Goal: Task Accomplishment & Management: Use online tool/utility

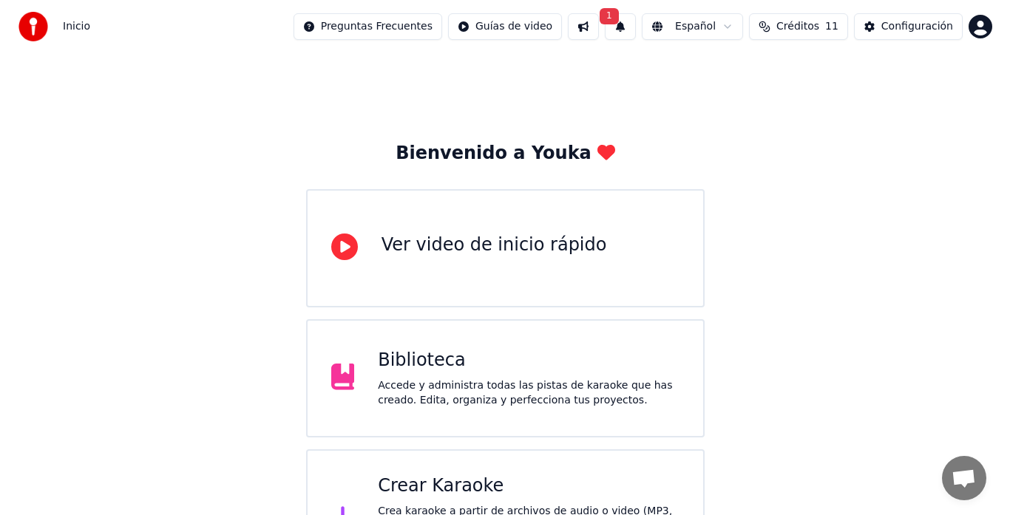
scroll to position [58, 0]
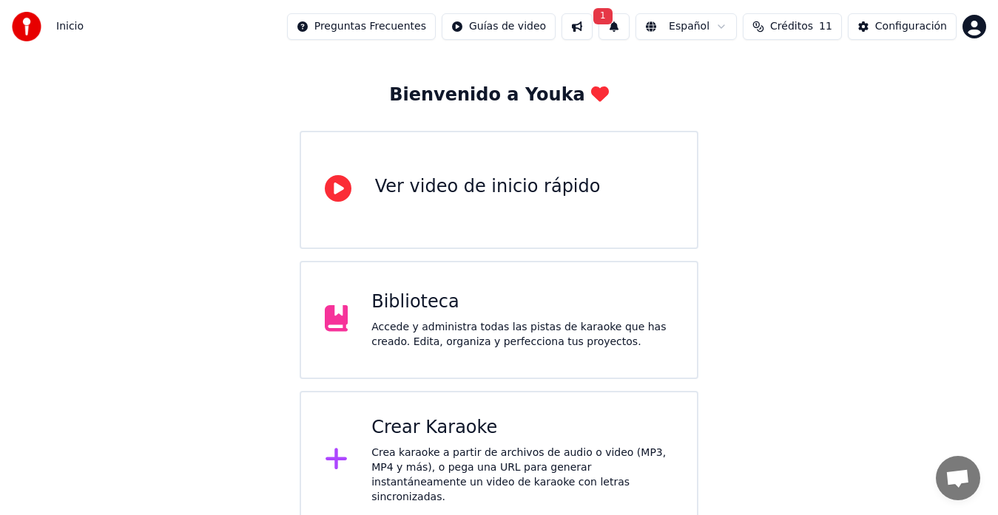
click at [515, 413] on div "Crear Karaoke Crea karaoke a partir de archivos de audio o video (MP3, MP4 y má…" at bounding box center [498, 460] width 399 height 139
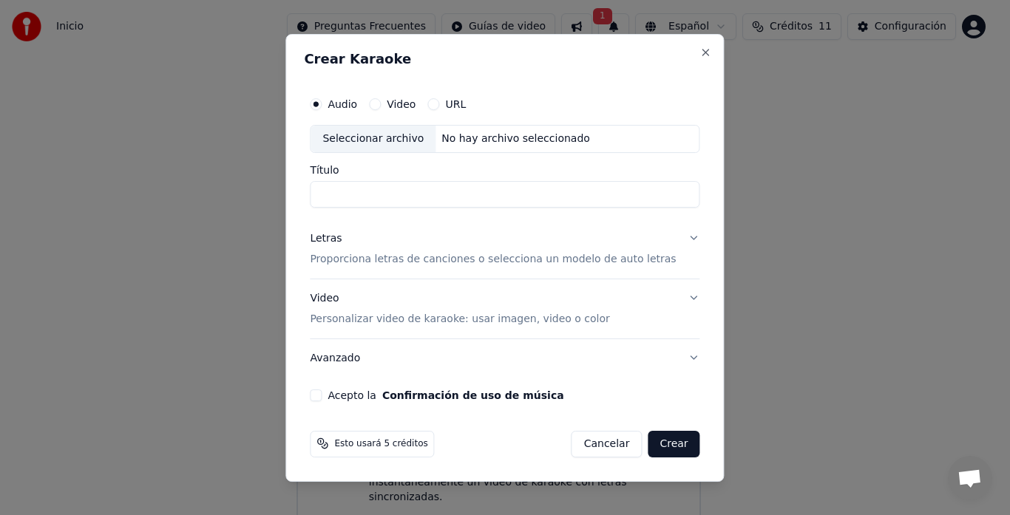
click at [395, 261] on p "Proporciona letras de canciones o selecciona un modelo de auto letras" at bounding box center [493, 259] width 366 height 15
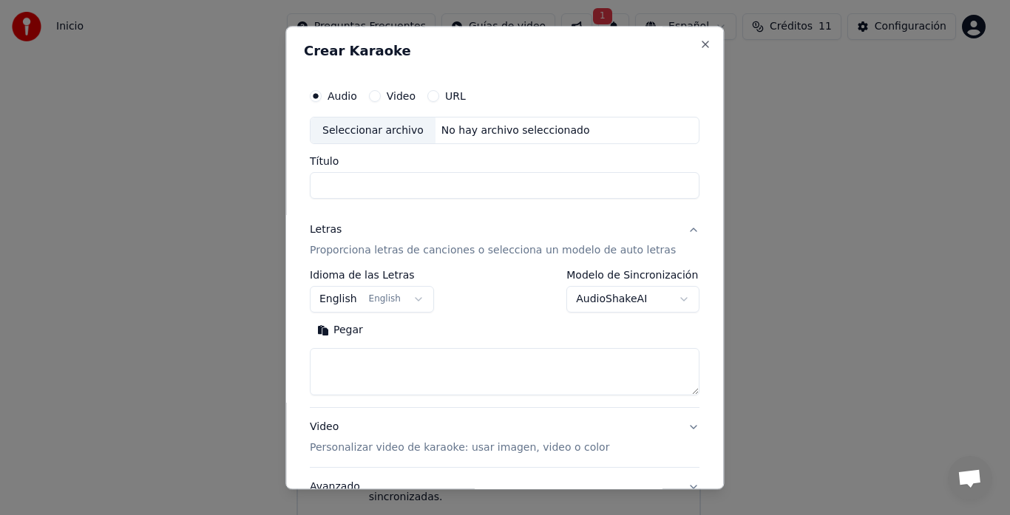
click at [367, 236] on div "Letras Proporciona letras de canciones o selecciona un modelo de auto letras" at bounding box center [493, 240] width 366 height 35
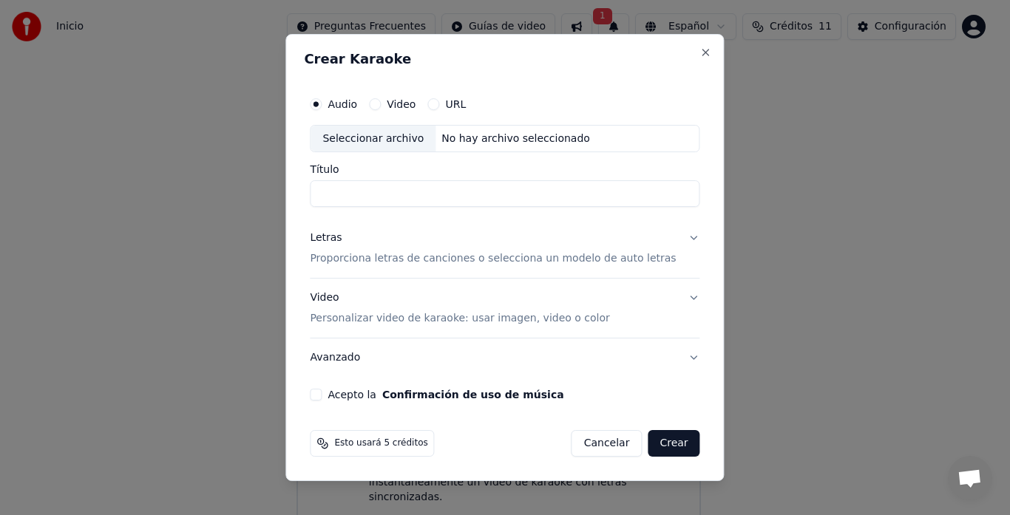
click at [390, 259] on p "Proporciona letras de canciones o selecciona un modelo de auto letras" at bounding box center [493, 259] width 366 height 15
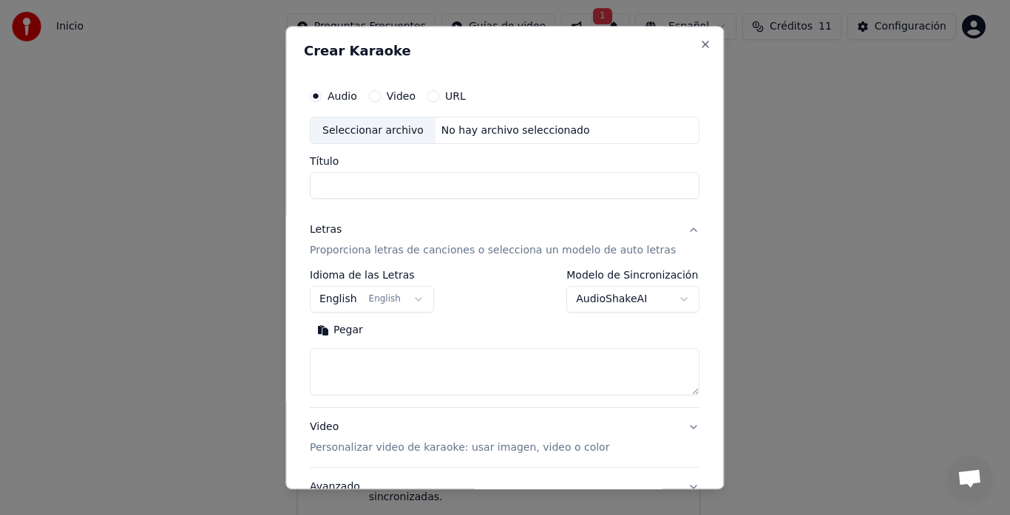
click at [356, 385] on textarea at bounding box center [505, 372] width 390 height 47
paste textarea "**********"
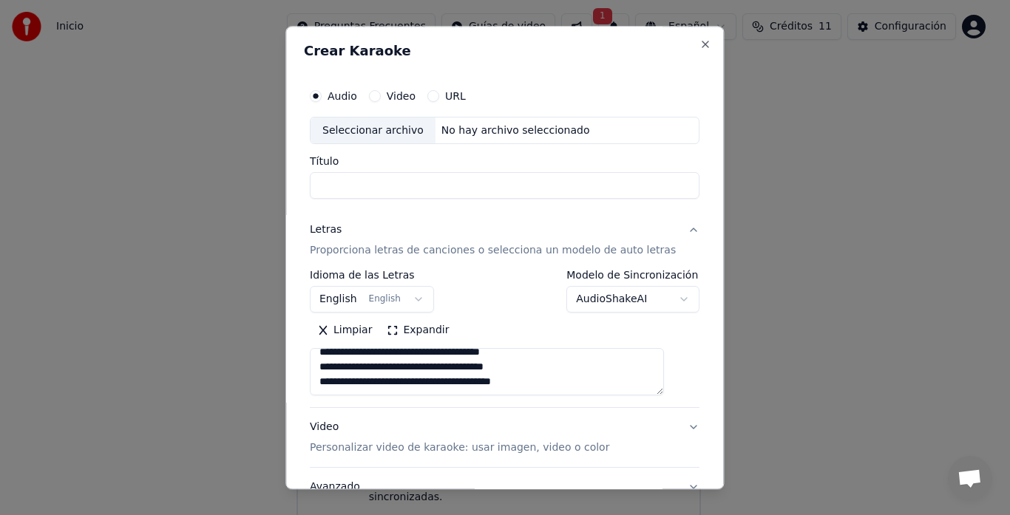
scroll to position [468, 0]
type textarea "**********"
click at [379, 306] on button "English English" at bounding box center [372, 300] width 124 height 27
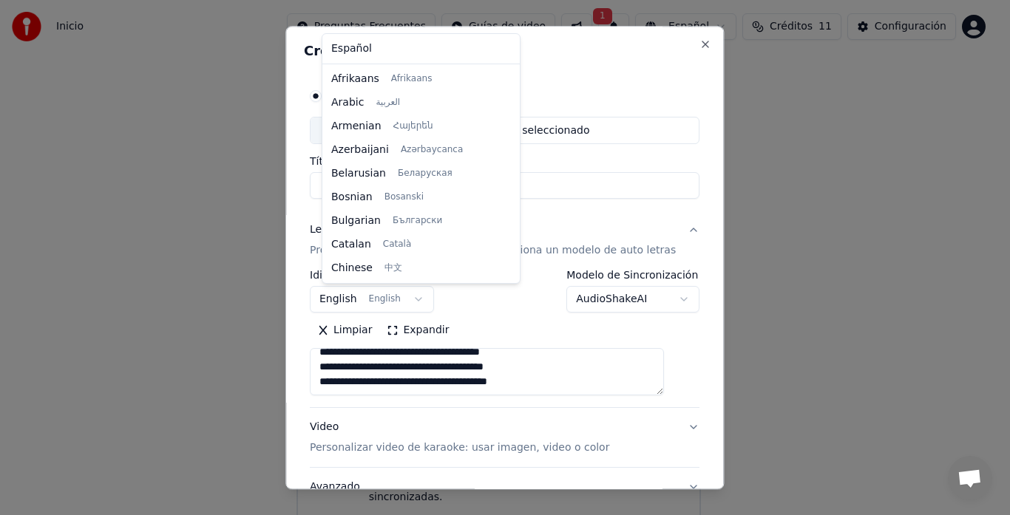
scroll to position [118, 0]
select select "**"
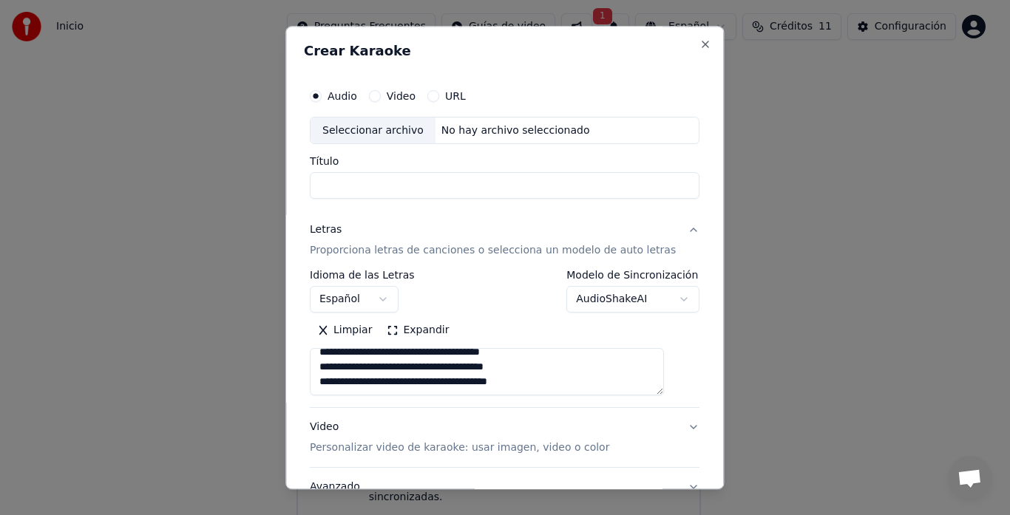
scroll to position [121, 0]
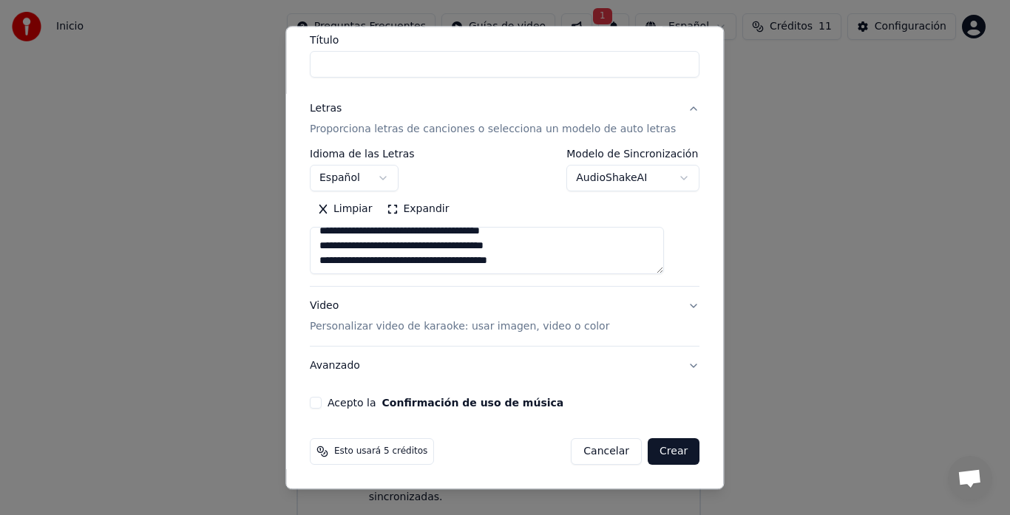
click at [335, 401] on div "Acepto la Confirmación de uso de música" at bounding box center [505, 404] width 390 height 12
click at [322, 402] on button "Acepto la Confirmación de uso de música" at bounding box center [316, 404] width 12 height 12
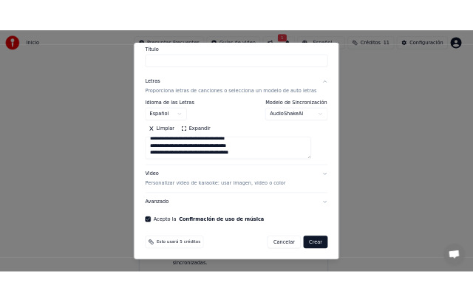
scroll to position [0, 0]
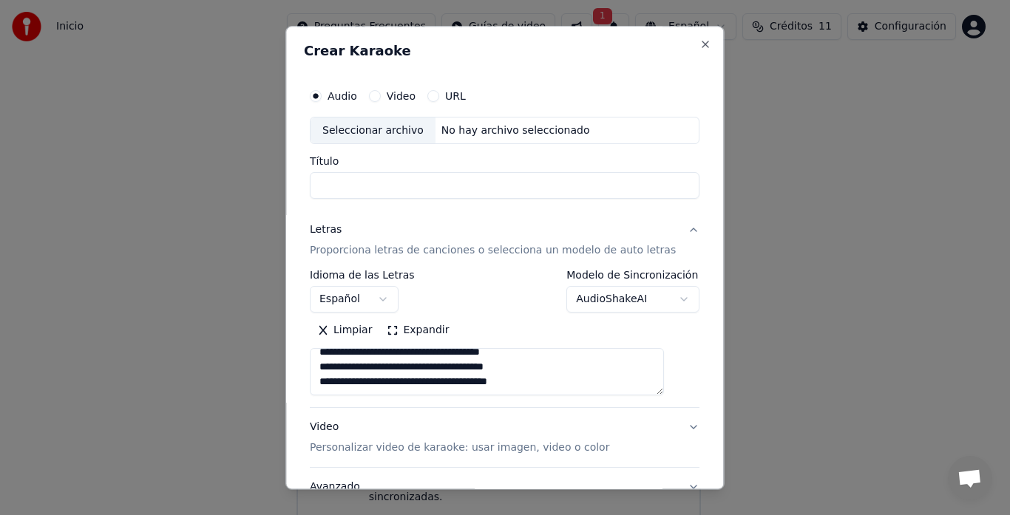
click at [427, 180] on input "Título" at bounding box center [505, 186] width 390 height 27
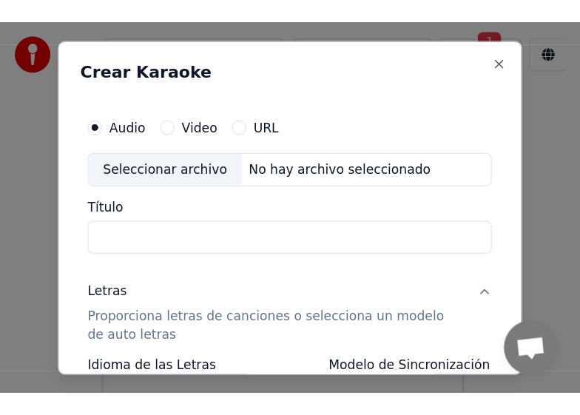
scroll to position [493, 0]
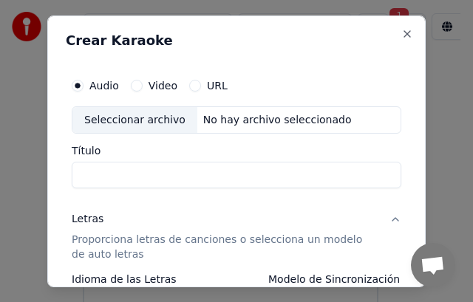
click at [197, 116] on div "No hay archivo seleccionado" at bounding box center [277, 119] width 160 height 15
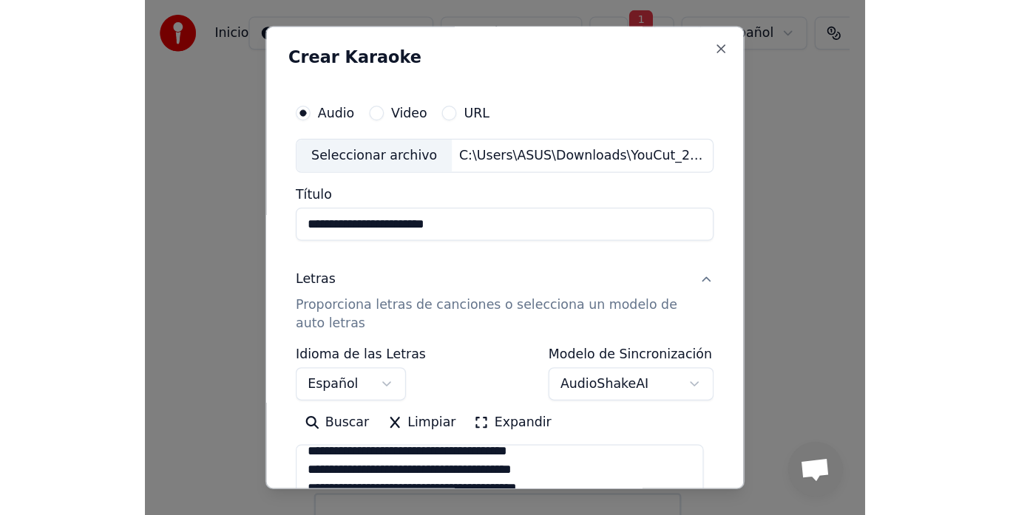
scroll to position [468, 0]
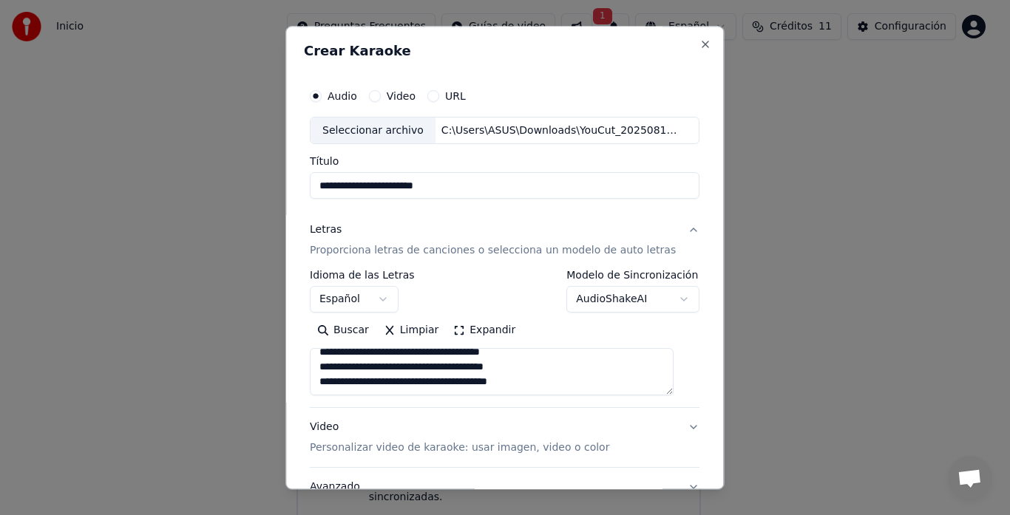
drag, startPoint x: 412, startPoint y: 214, endPoint x: 412, endPoint y: 205, distance: 8.9
click at [412, 207] on div "**********" at bounding box center [505, 305] width 402 height 461
click at [416, 190] on input "**********" at bounding box center [505, 186] width 390 height 27
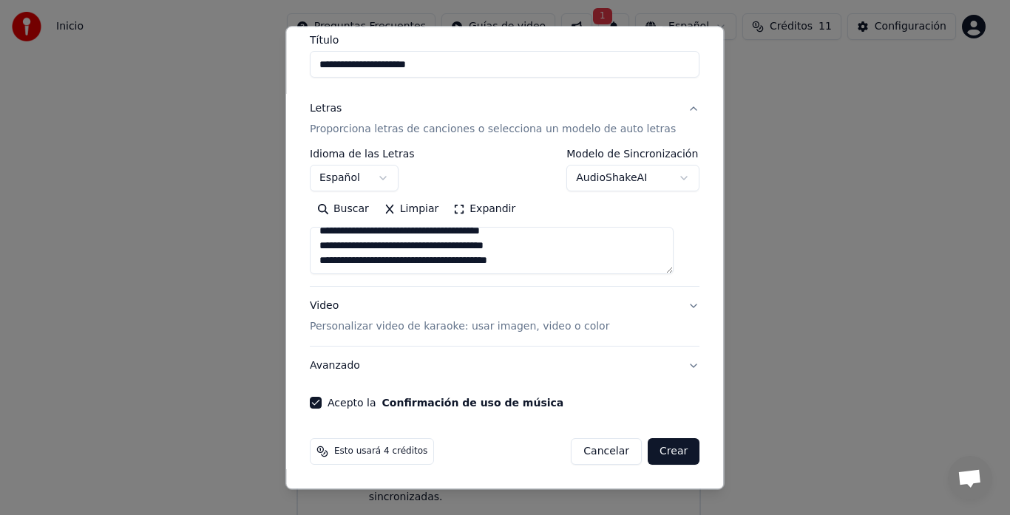
type input "**********"
click at [657, 452] on button "Crear" at bounding box center [674, 452] width 52 height 27
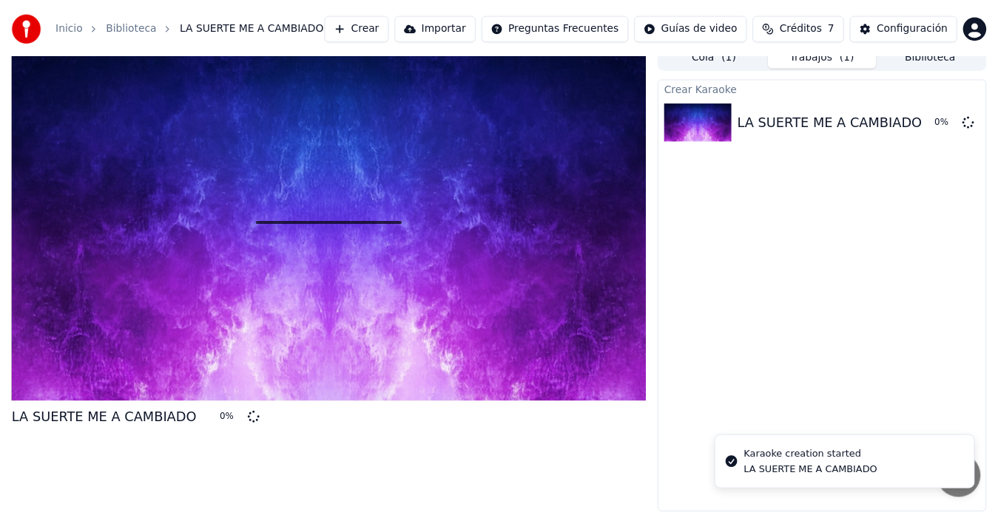
scroll to position [11, 0]
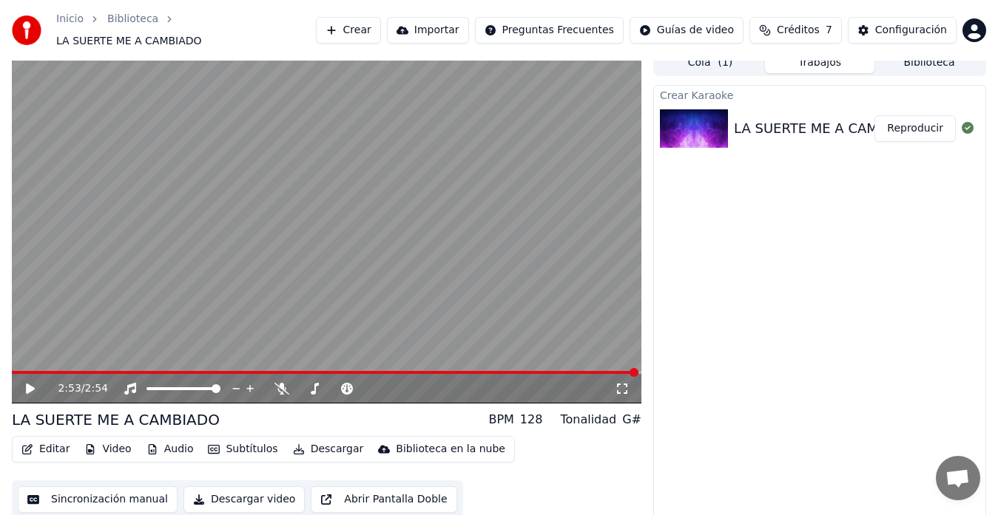
click at [194, 271] on video at bounding box center [326, 227] width 629 height 354
click at [57, 374] on div "2:53 / 2:54" at bounding box center [326, 389] width 629 height 30
click at [33, 371] on div "2:53 / 2:54" at bounding box center [326, 387] width 629 height 33
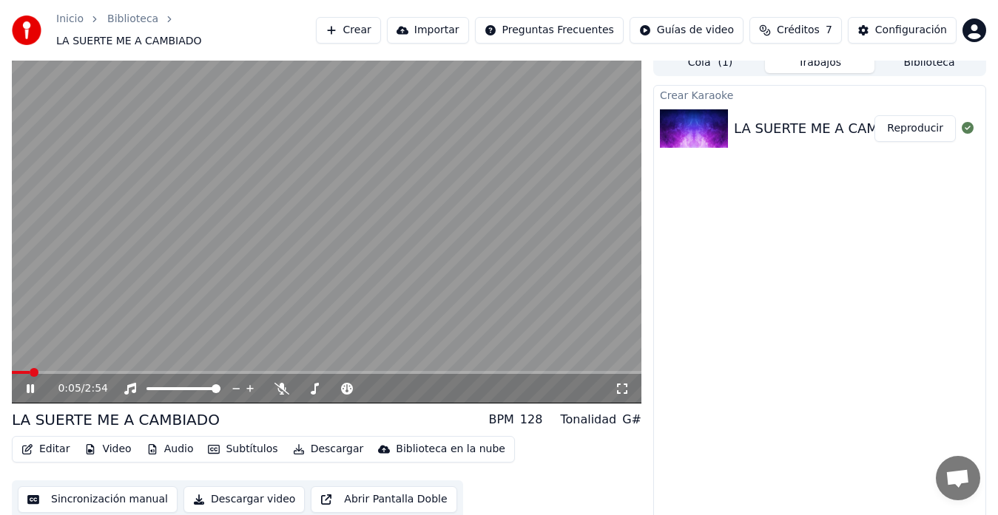
click at [12, 374] on span at bounding box center [21, 372] width 18 height 3
click at [32, 385] on icon at bounding box center [30, 389] width 7 height 9
click at [57, 443] on button "Editar" at bounding box center [46, 449] width 60 height 21
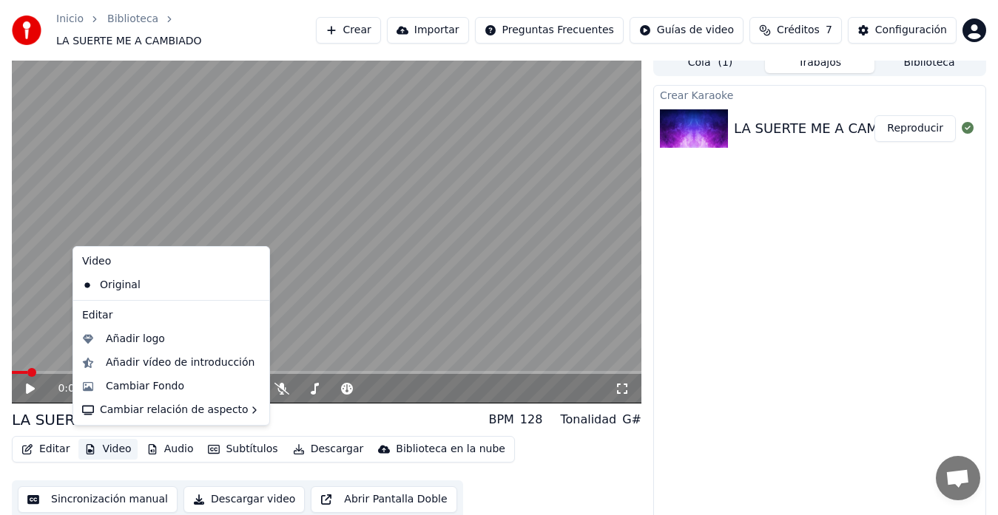
click at [112, 446] on button "Video" at bounding box center [107, 449] width 58 height 21
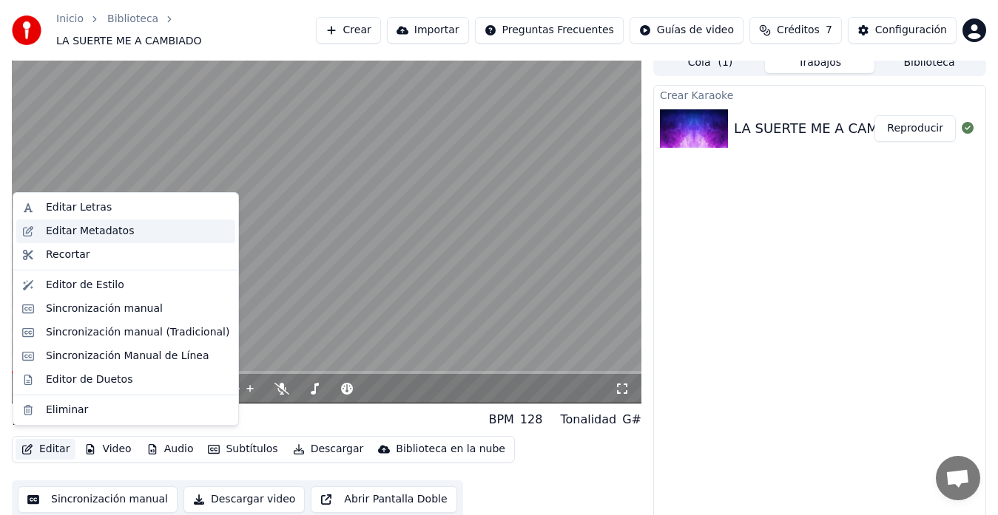
click at [98, 232] on div "Editar Metadatos" at bounding box center [90, 231] width 88 height 15
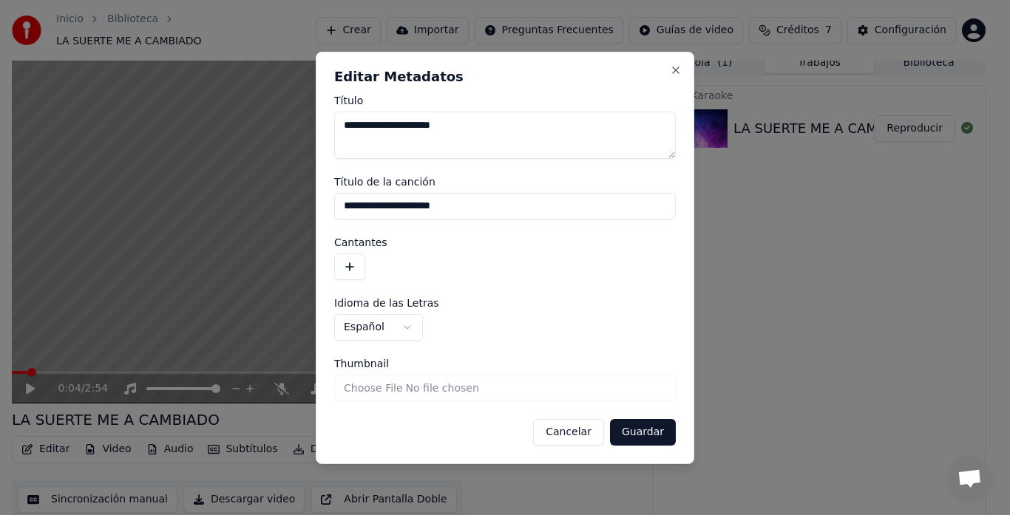
click at [354, 266] on button "button" at bounding box center [349, 267] width 31 height 27
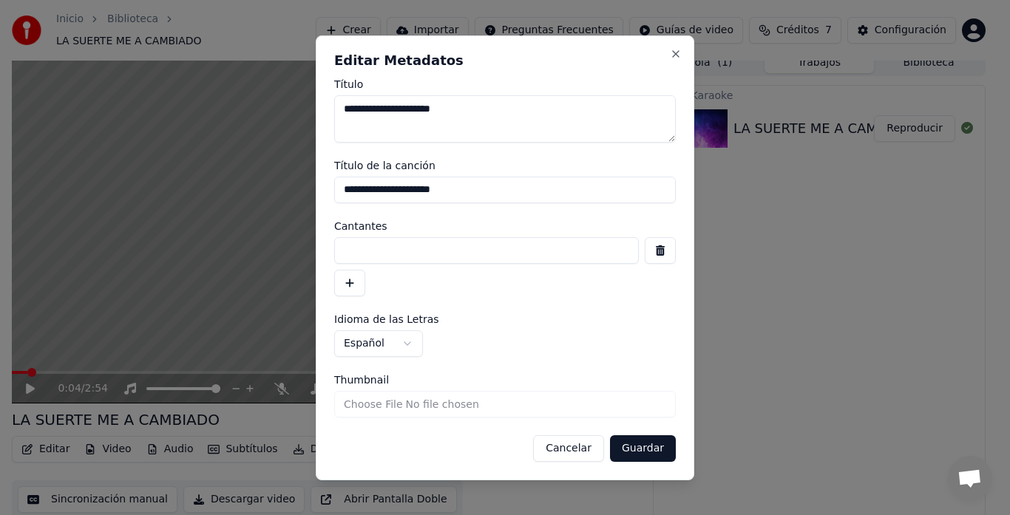
click at [397, 242] on input at bounding box center [486, 250] width 305 height 27
type input "*"
click at [593, 455] on button "Cancelar" at bounding box center [568, 449] width 71 height 27
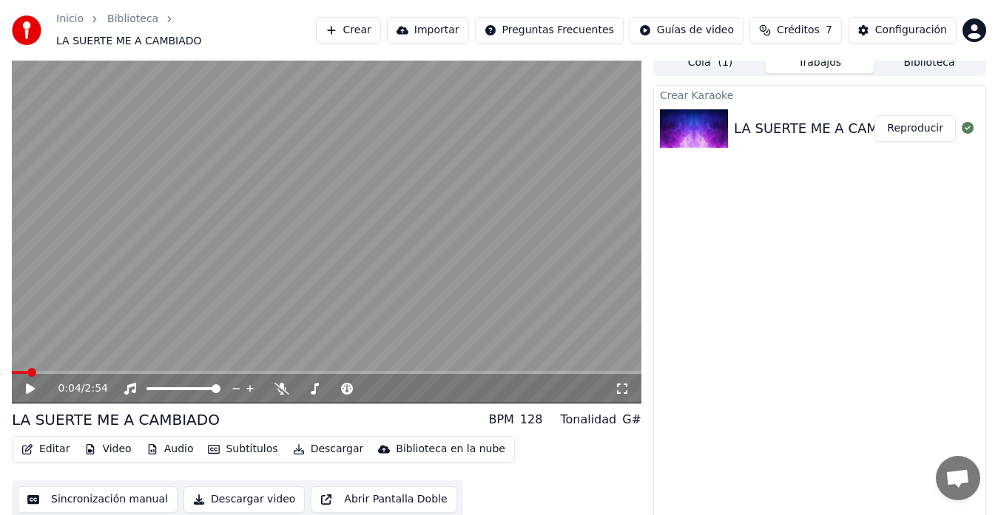
click at [289, 276] on video at bounding box center [326, 227] width 629 height 354
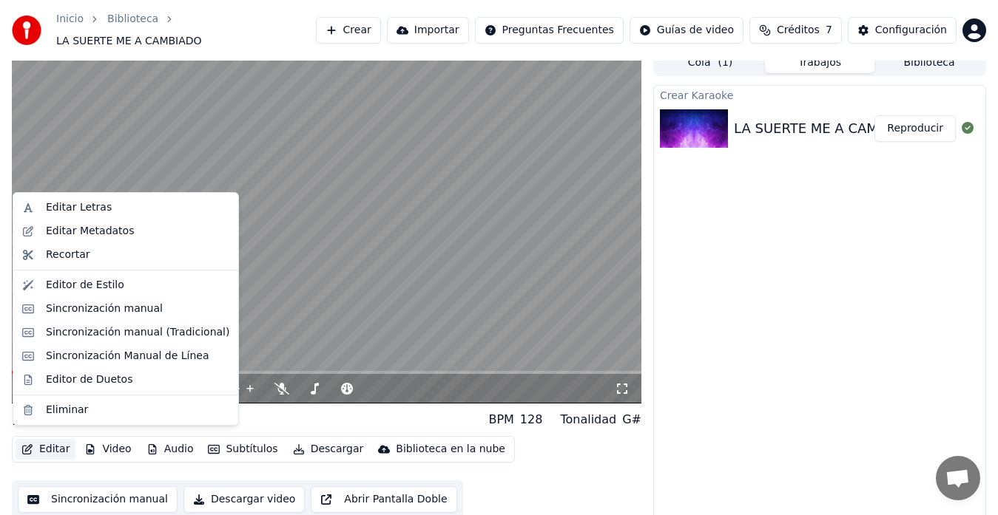
click at [47, 448] on button "Editar" at bounding box center [46, 449] width 60 height 21
click at [132, 310] on div "Sincronización manual" at bounding box center [104, 309] width 117 height 15
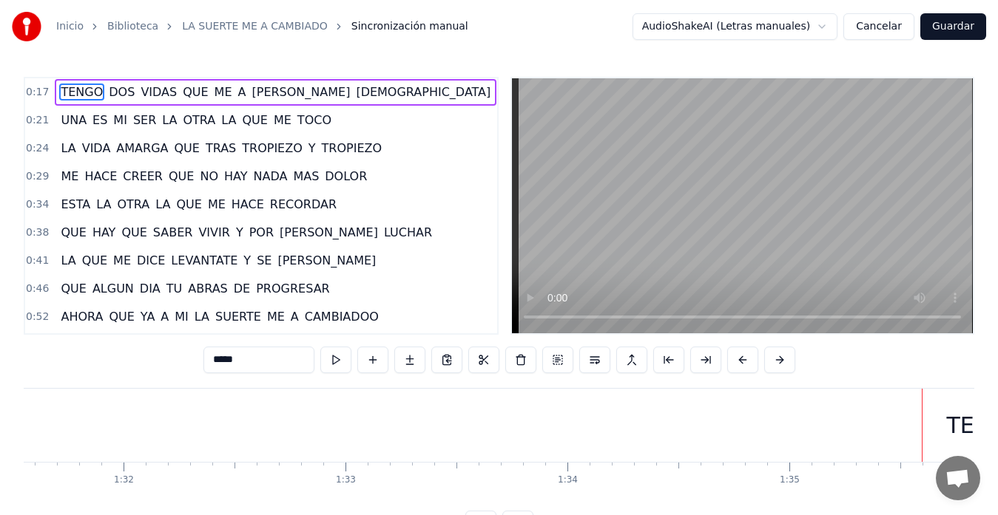
scroll to position [0, 21133]
click at [282, 441] on div "TENGO" at bounding box center [162, 425] width 2417 height 73
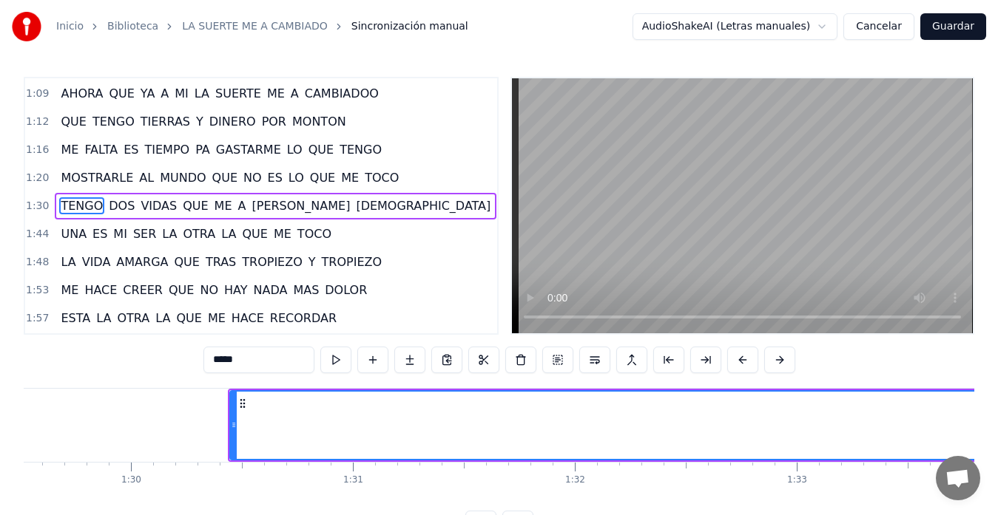
scroll to position [0, 19675]
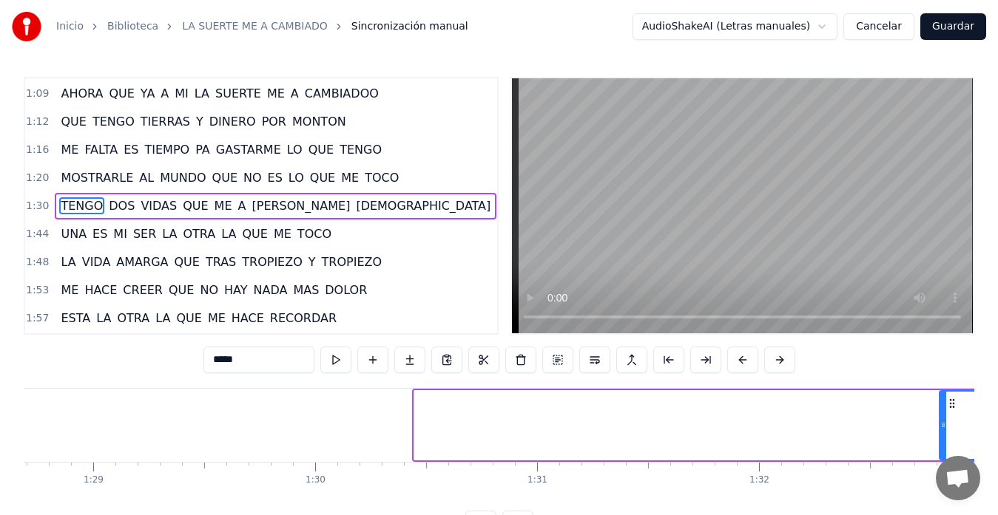
drag, startPoint x: 417, startPoint y: 425, endPoint x: 944, endPoint y: 396, distance: 527.3
click at [944, 396] on div at bounding box center [943, 425] width 6 height 67
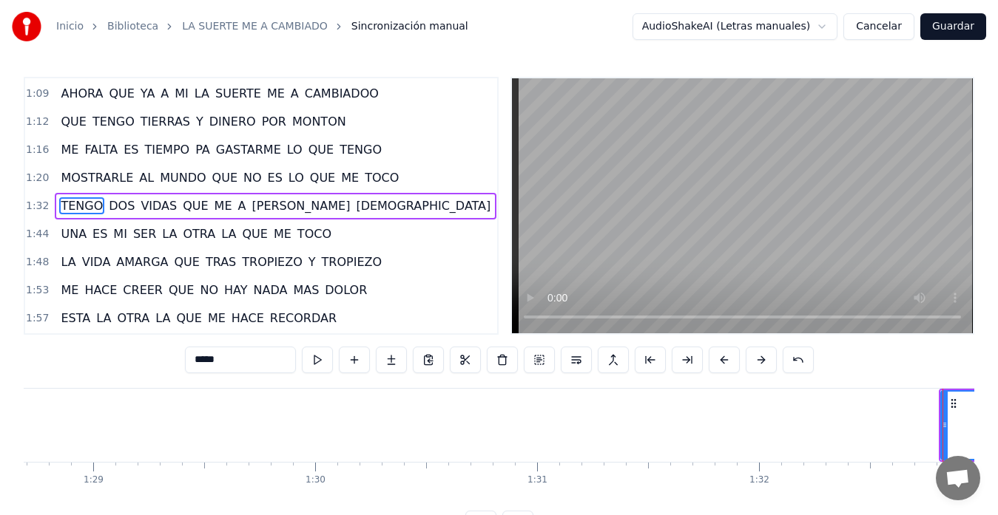
scroll to position [0, 20519]
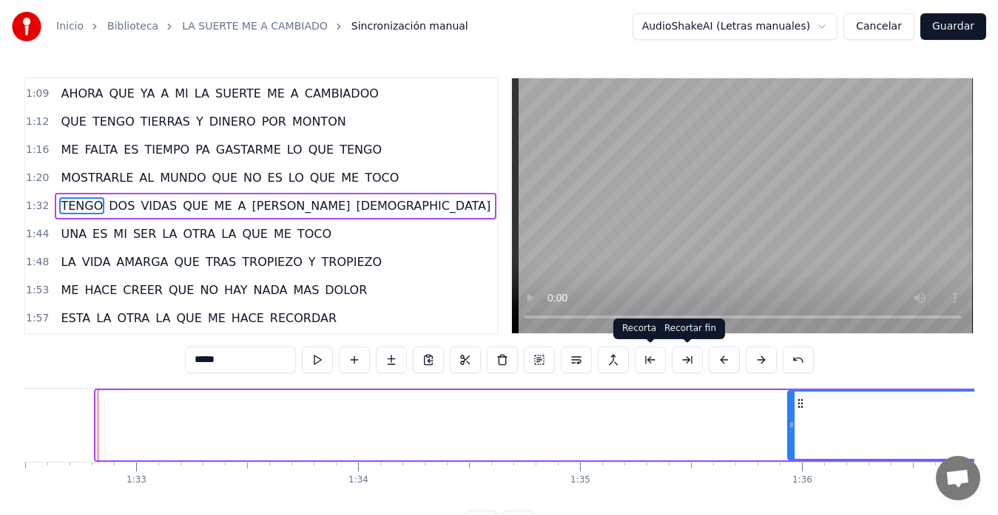
drag, startPoint x: 98, startPoint y: 423, endPoint x: 849, endPoint y: 370, distance: 752.4
click at [848, 365] on div "0:17 TENGO DOS VIDAS QUE ME A REGALADO DIOS 0:21 UNA ES MI SER LA OTRA LA QUE M…" at bounding box center [499, 307] width 950 height 461
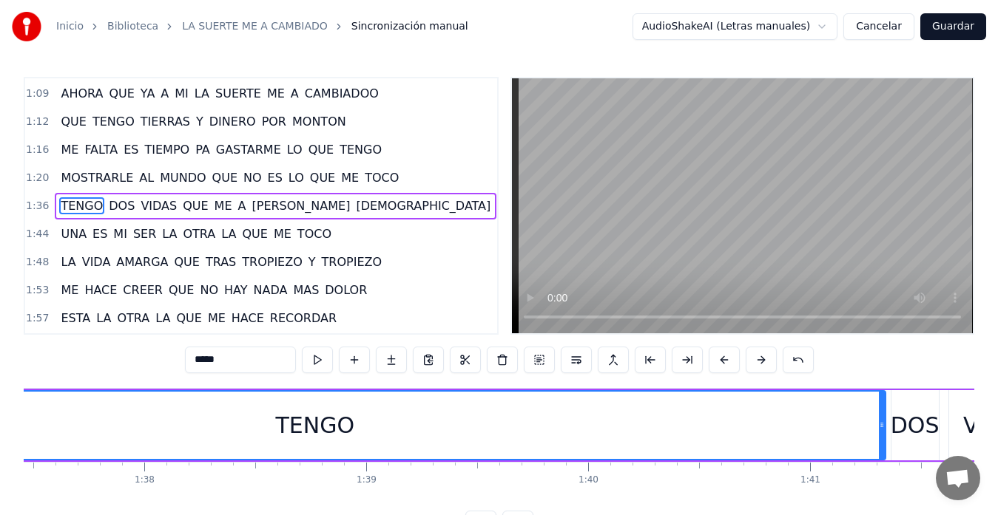
scroll to position [0, 21280]
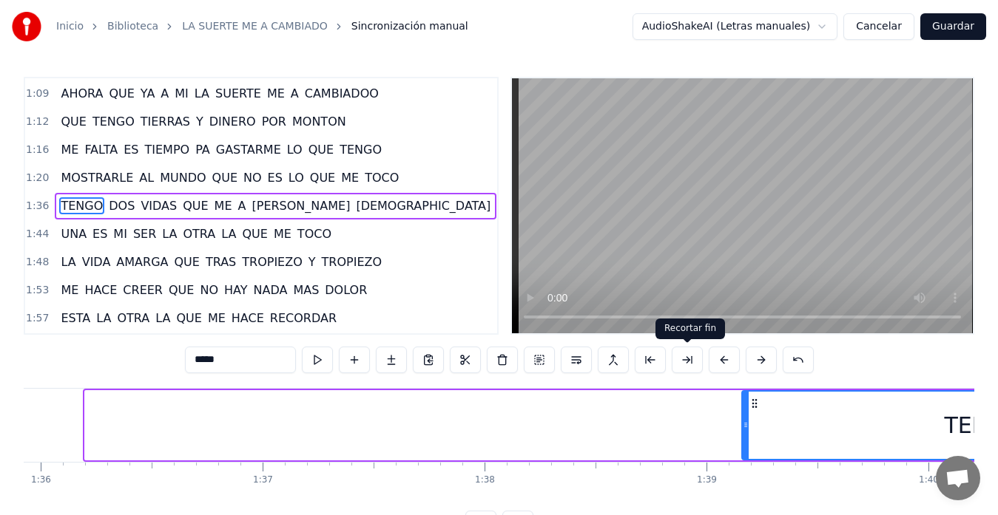
drag, startPoint x: 88, startPoint y: 425, endPoint x: 796, endPoint y: 416, distance: 708.5
click at [748, 416] on div at bounding box center [745, 425] width 6 height 67
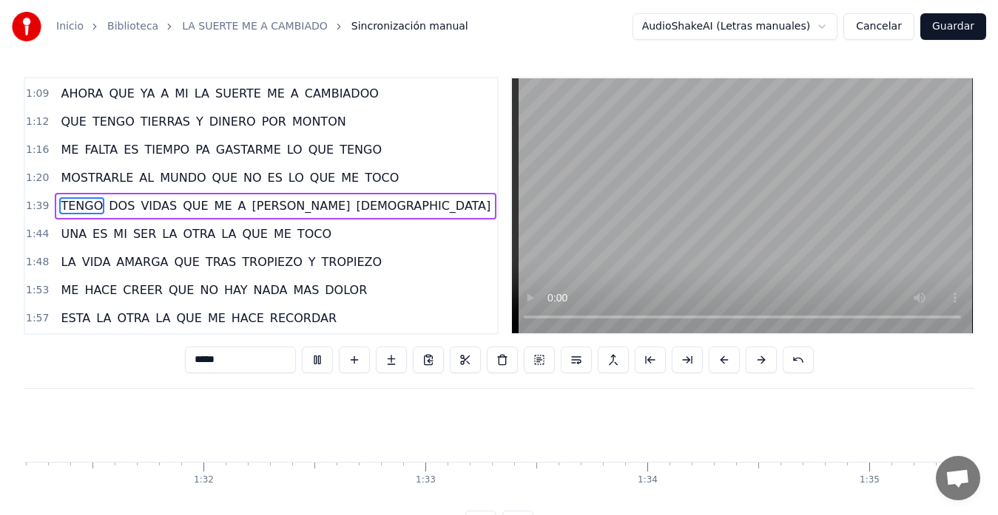
scroll to position [0, 22823]
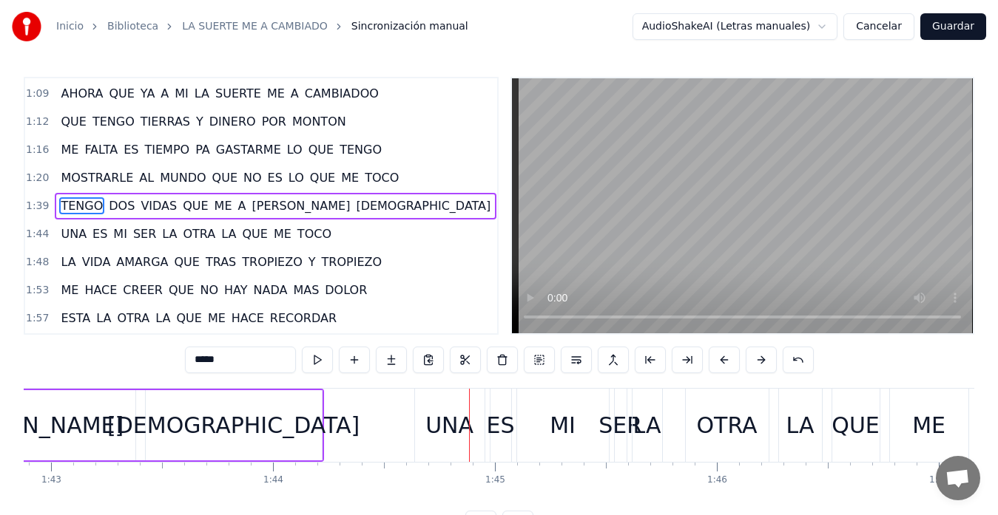
click at [79, 206] on span "TENGO" at bounding box center [81, 205] width 45 height 17
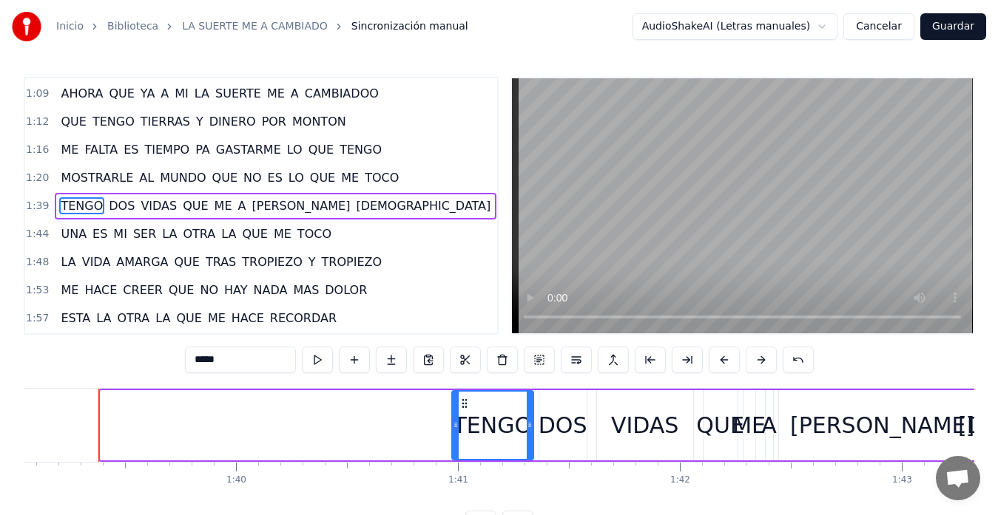
drag, startPoint x: 105, startPoint y: 427, endPoint x: 456, endPoint y: 393, distance: 353.0
click at [456, 393] on div at bounding box center [456, 425] width 6 height 67
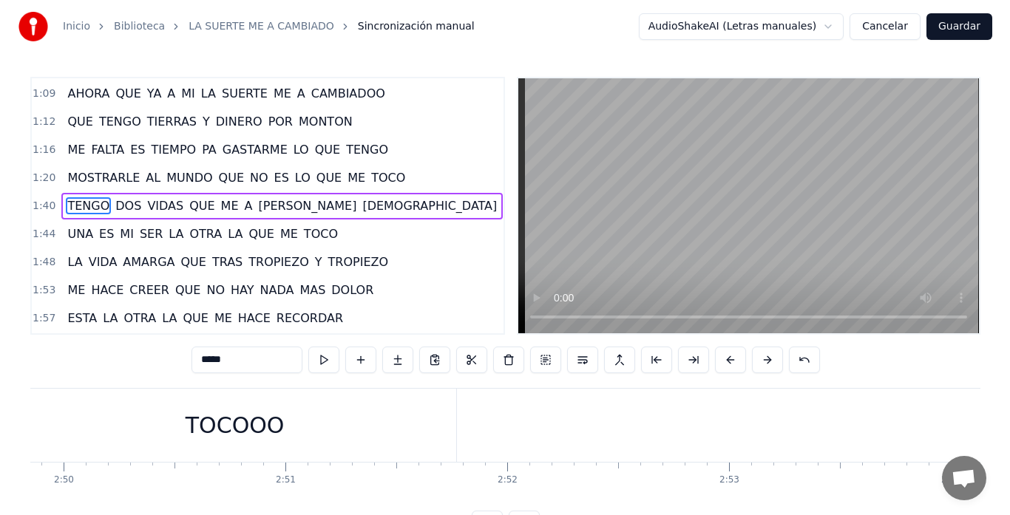
scroll to position [0, 37685]
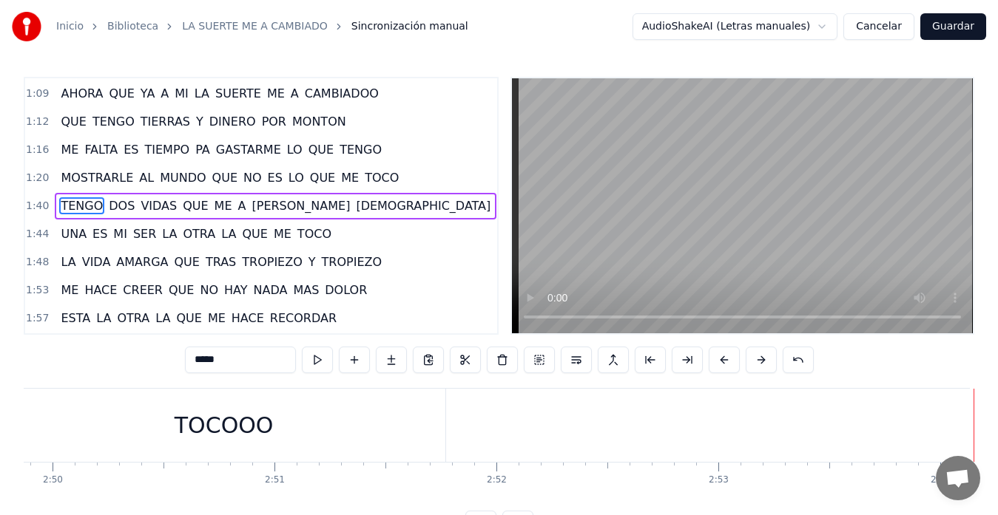
click at [967, 22] on button "Guardar" at bounding box center [953, 26] width 66 height 27
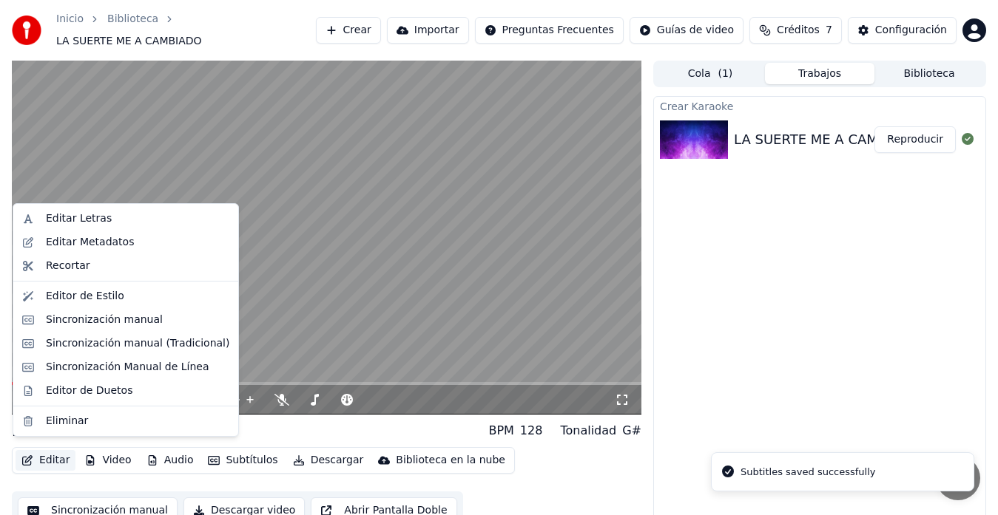
click at [57, 456] on button "Editar" at bounding box center [46, 460] width 60 height 21
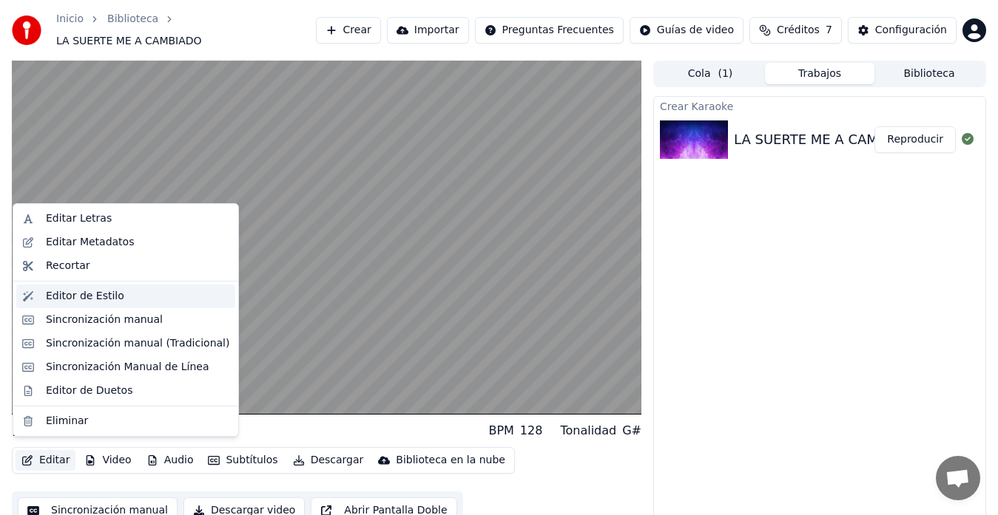
click at [80, 295] on div "Editor de Estilo" at bounding box center [85, 296] width 78 height 15
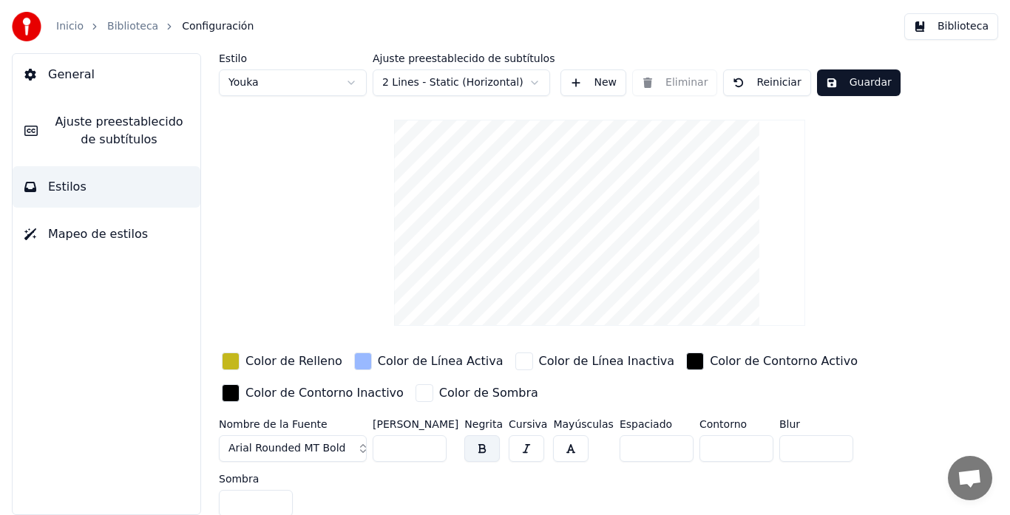
click at [354, 362] on div "button" at bounding box center [363, 362] width 18 height 18
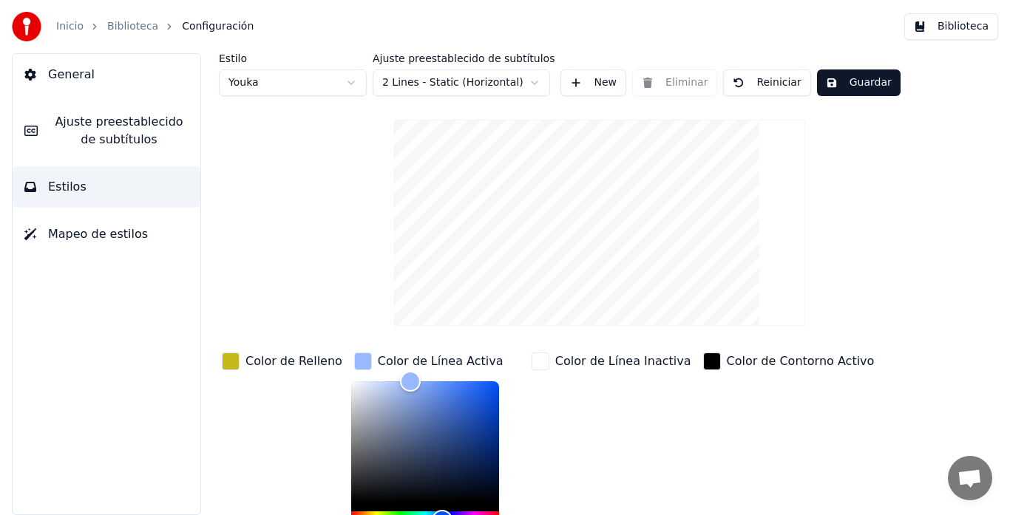
click at [241, 365] on div "Color de Relleno" at bounding box center [282, 362] width 126 height 24
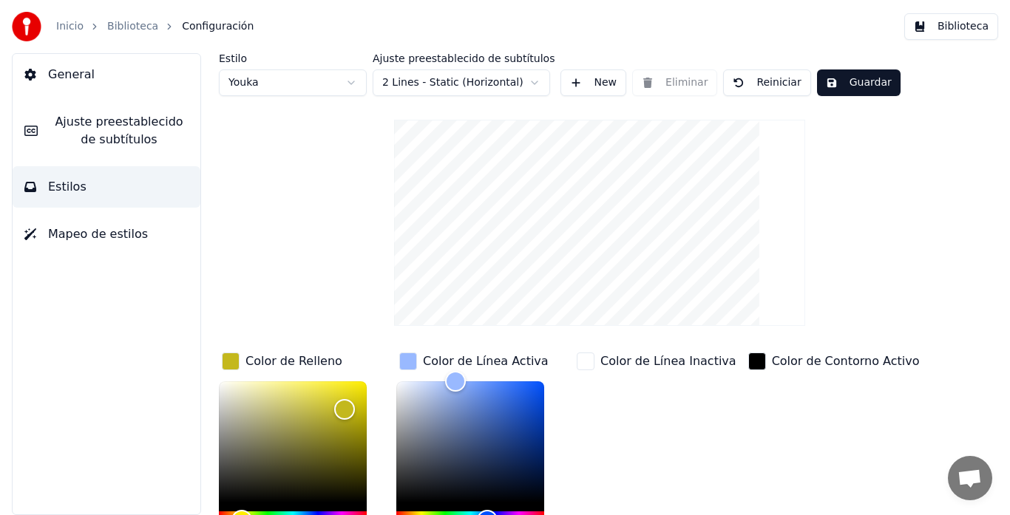
scroll to position [149, 0]
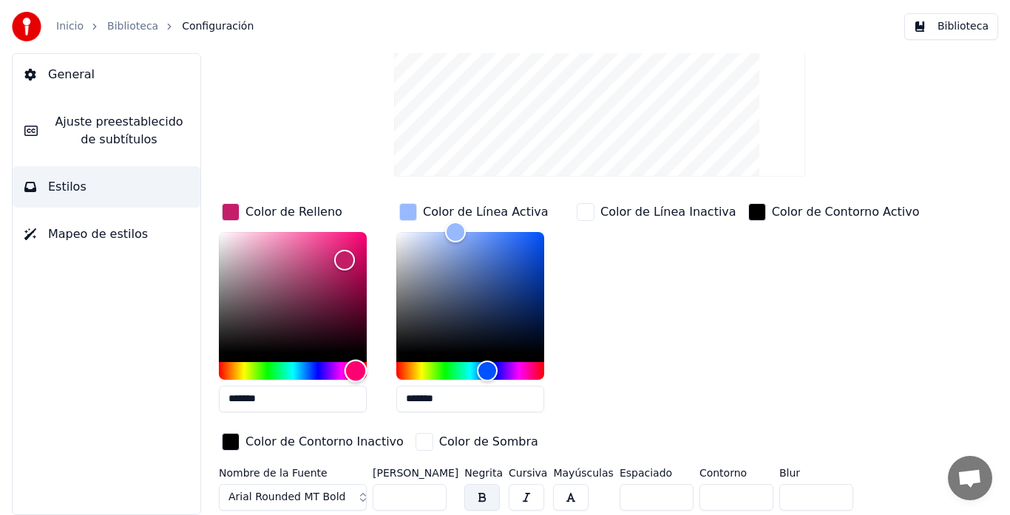
type input "*******"
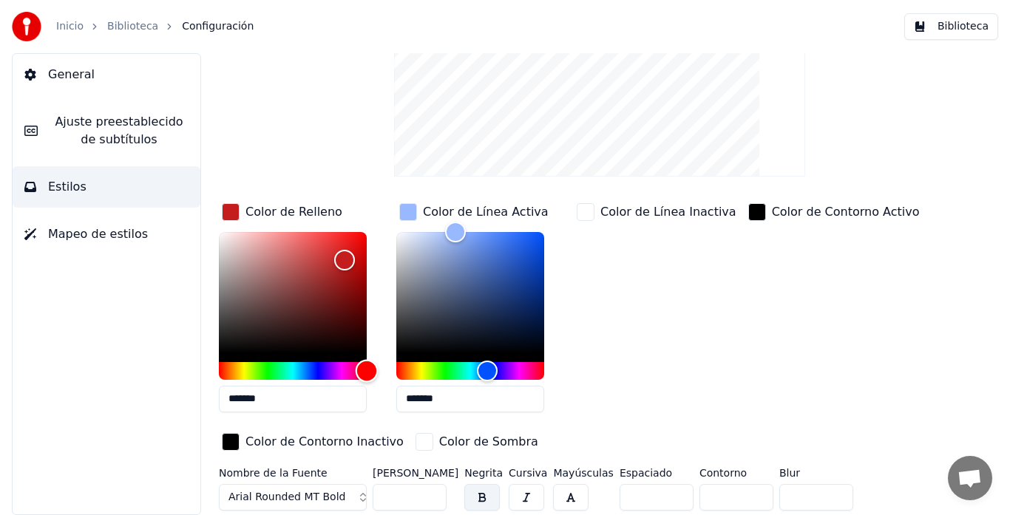
drag, startPoint x: 357, startPoint y: 373, endPoint x: 375, endPoint y: 368, distance: 18.5
click at [367, 368] on div "Hue" at bounding box center [293, 371] width 148 height 18
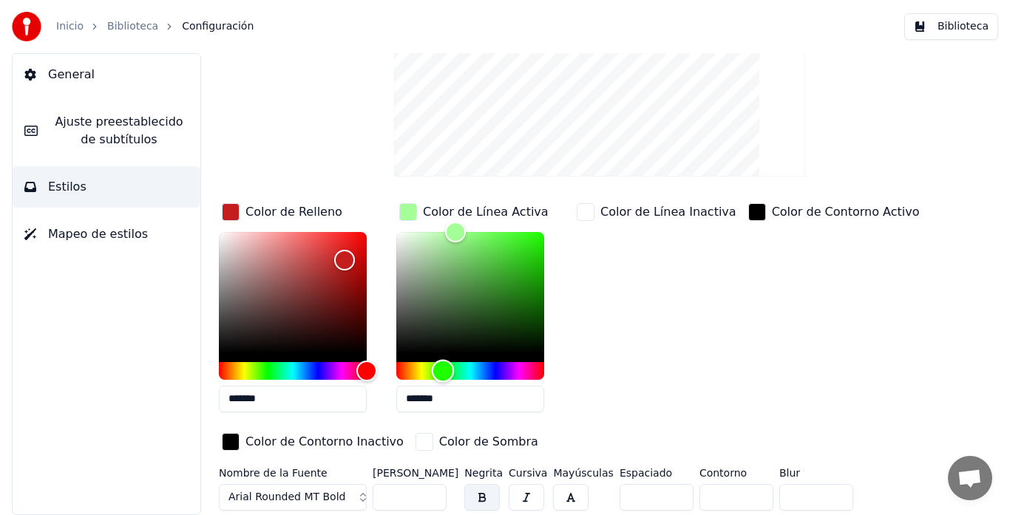
drag, startPoint x: 475, startPoint y: 369, endPoint x: 443, endPoint y: 370, distance: 32.5
click at [443, 370] on div "Hue" at bounding box center [443, 370] width 23 height 23
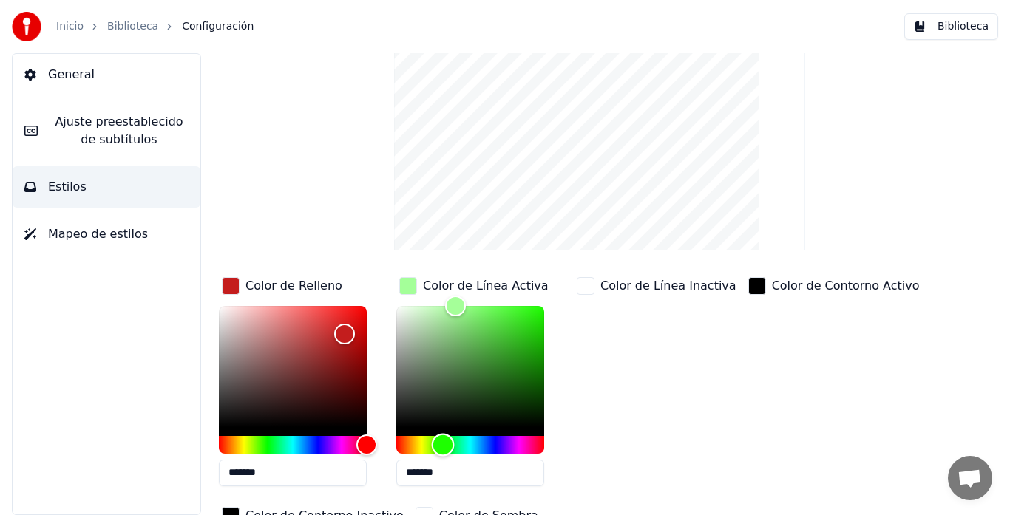
scroll to position [1, 0]
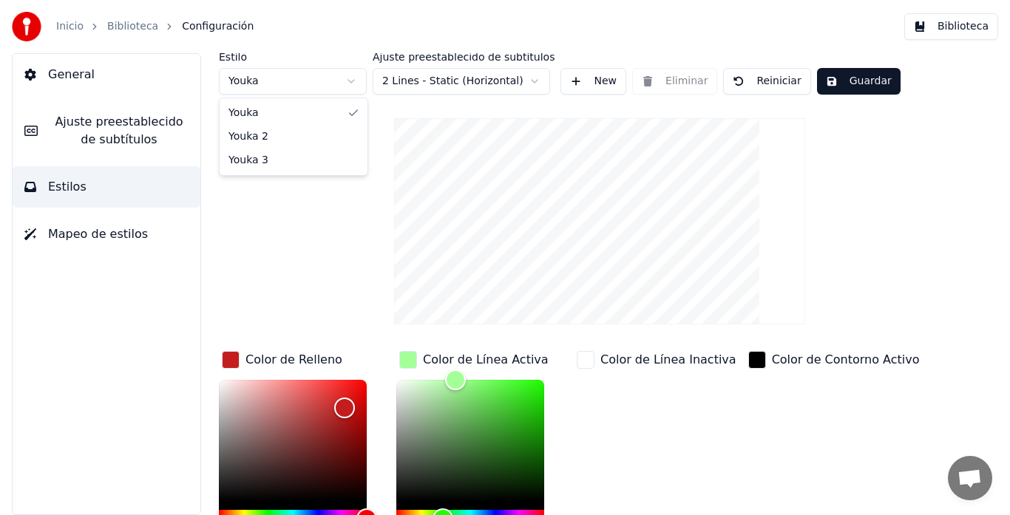
click at [328, 79] on html "Inicio Biblioteca Configuración Biblioteca General Ajuste preestablecido de sub…" at bounding box center [505, 257] width 1010 height 515
click at [328, 78] on html "Inicio Biblioteca Configuración Biblioteca General Ajuste preestablecido de sub…" at bounding box center [505, 257] width 1010 height 515
click at [328, 88] on html "Inicio Biblioteca Configuración Biblioteca General Ajuste preestablecido de sub…" at bounding box center [505, 257] width 1010 height 515
type input "*******"
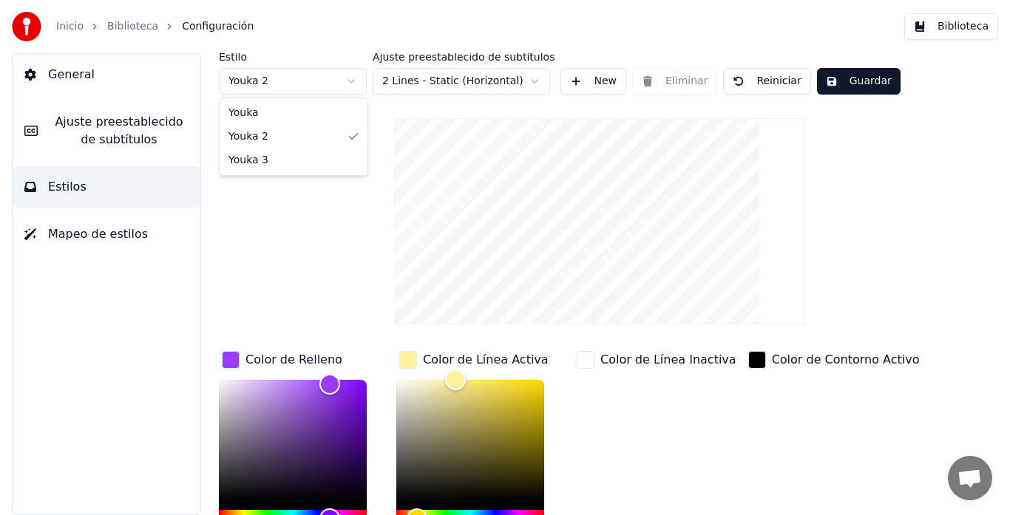
click at [290, 83] on html "Inicio Biblioteca Configuración Biblioteca General Ajuste preestablecido de sub…" at bounding box center [505, 257] width 1010 height 515
type input "*******"
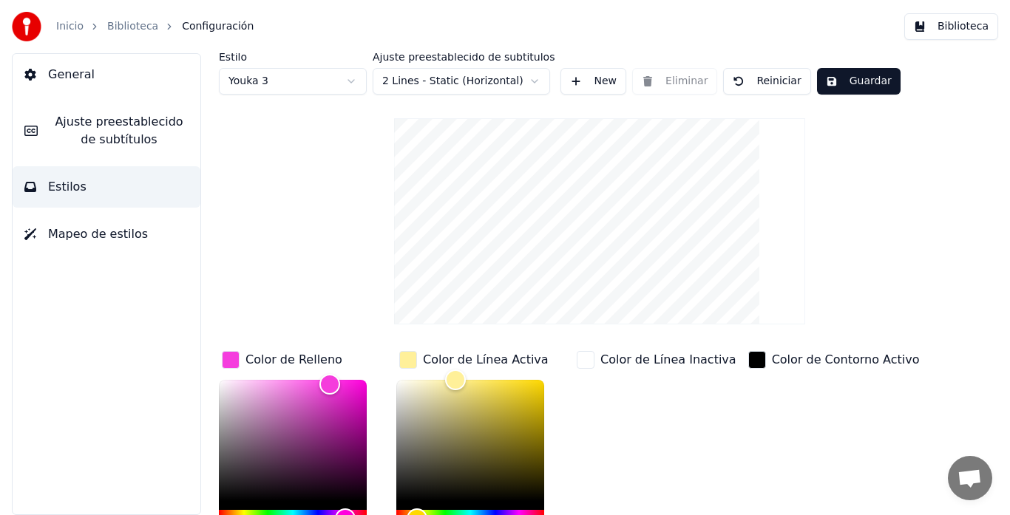
click at [314, 91] on html "Inicio Biblioteca Configuración Biblioteca General Ajuste preestablecido de sub…" at bounding box center [505, 257] width 1010 height 515
type input "*******"
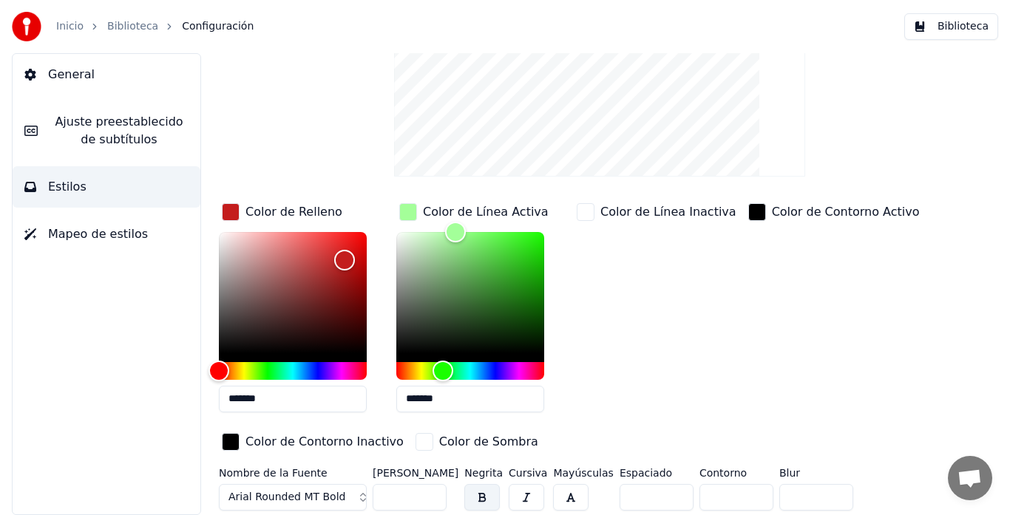
scroll to position [0, 0]
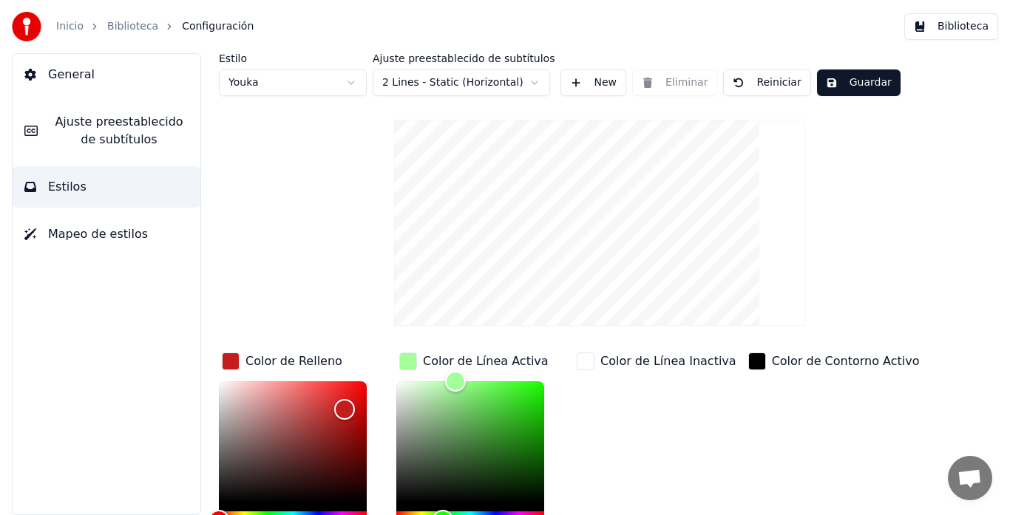
click at [314, 86] on html "Inicio Biblioteca Configuración Biblioteca General Ajuste preestablecido de sub…" at bounding box center [505, 257] width 1010 height 515
type input "*******"
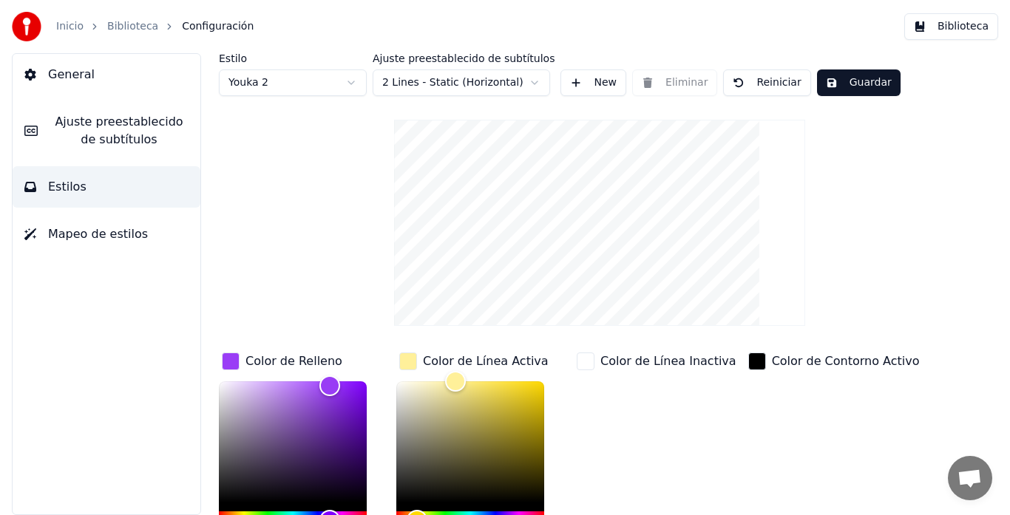
click at [305, 78] on html "Inicio Biblioteca Configuración Biblioteca General Ajuste preestablecido de sub…" at bounding box center [505, 257] width 1010 height 515
type input "*******"
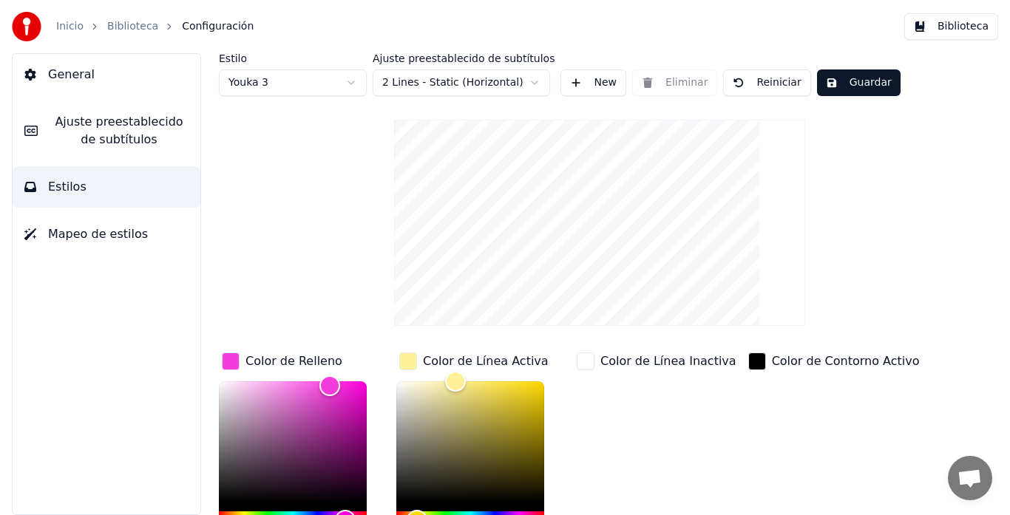
click at [304, 96] on div "Estilo Youka 3 Ajuste preestablecido de subtítulos 2 Lines - Static (Horizontal…" at bounding box center [600, 387] width 762 height 668
click at [305, 90] on html "Inicio Biblioteca Configuración Biblioteca General Ajuste preestablecido de sub…" at bounding box center [505, 257] width 1010 height 515
type input "*******"
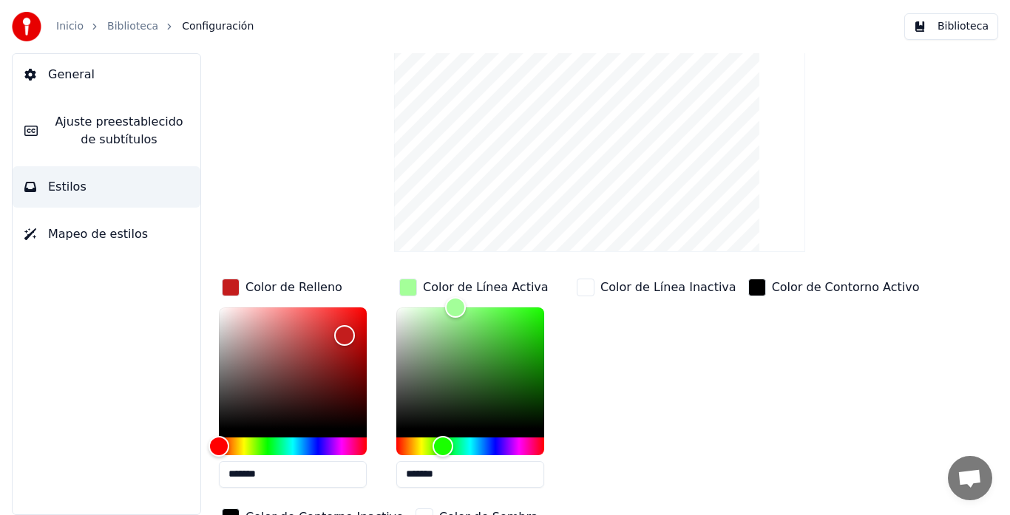
scroll to position [149, 0]
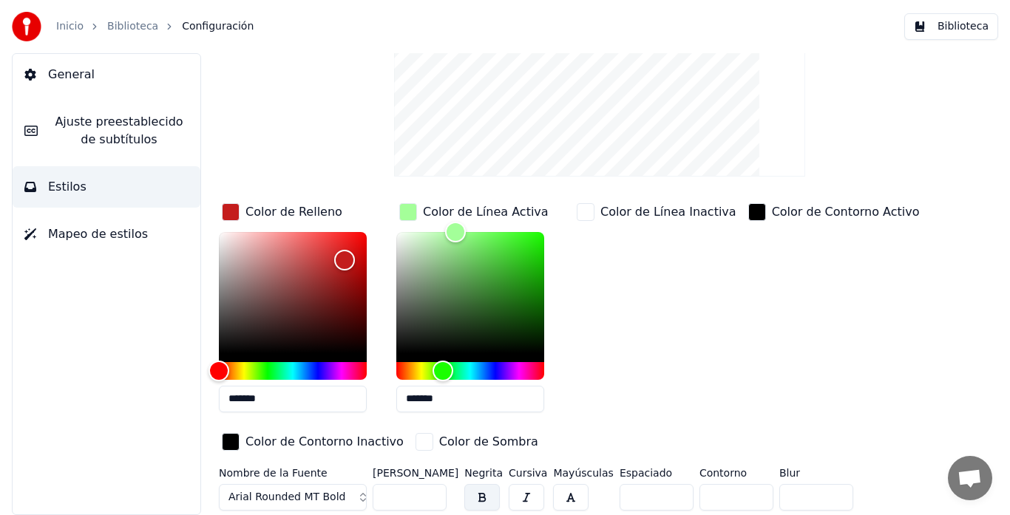
click at [328, 493] on span "Arial Rounded MT Bold" at bounding box center [287, 497] width 117 height 15
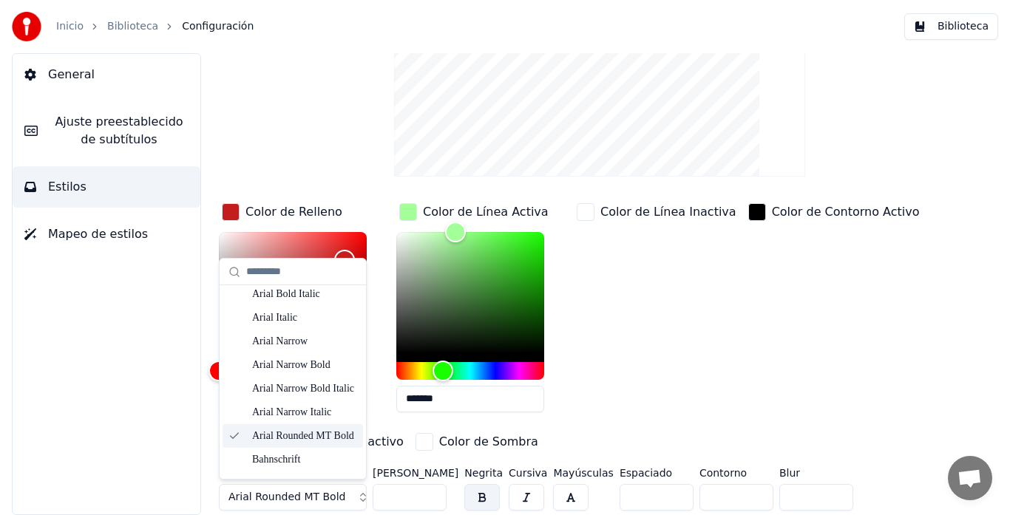
scroll to position [222, 0]
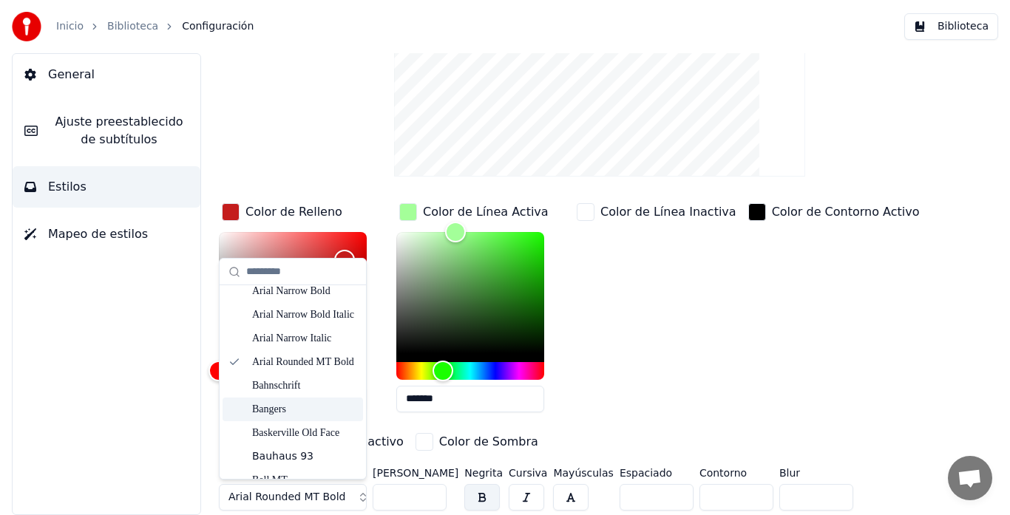
click at [291, 411] on div "Bangers" at bounding box center [304, 409] width 105 height 15
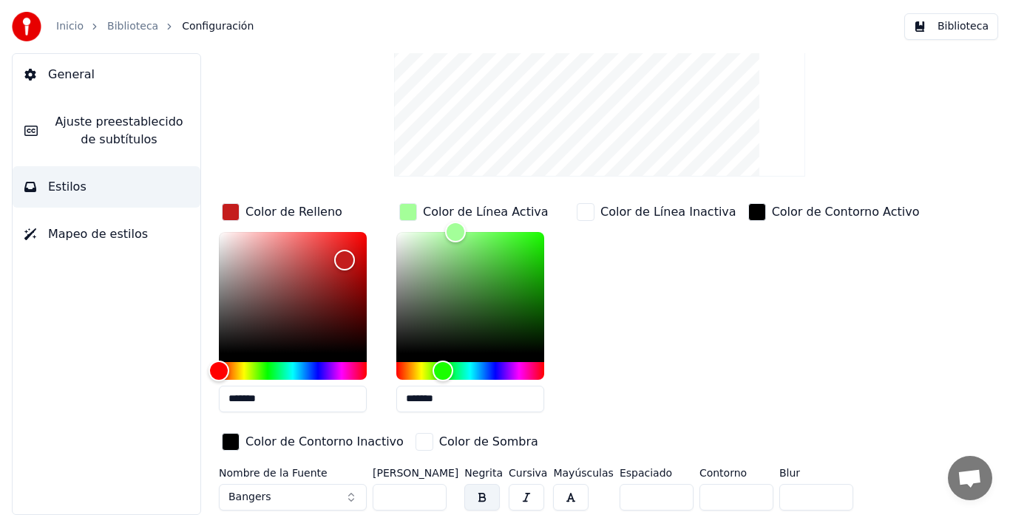
click at [124, 23] on link "Biblioteca" at bounding box center [132, 26] width 51 height 15
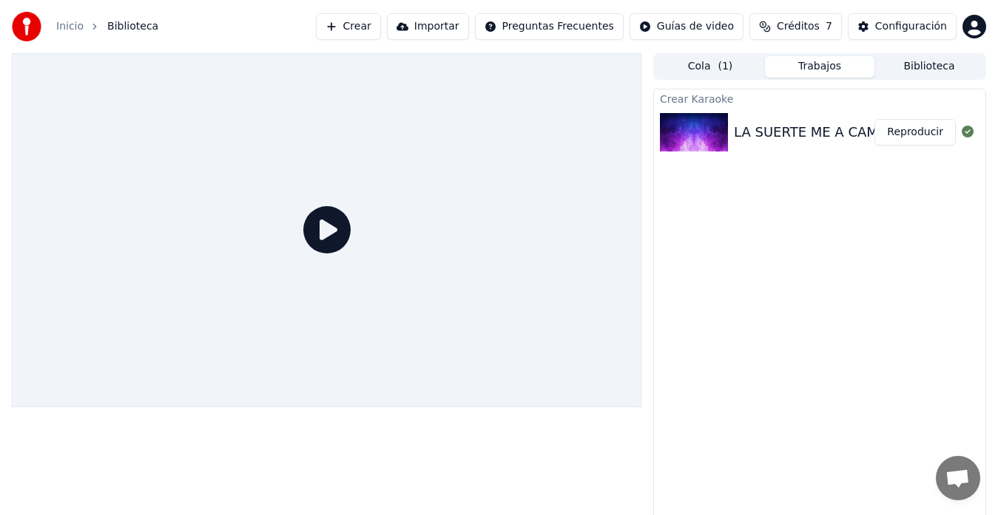
click at [717, 121] on img at bounding box center [694, 132] width 68 height 38
click at [917, 123] on button "Reproducir" at bounding box center [914, 132] width 81 height 27
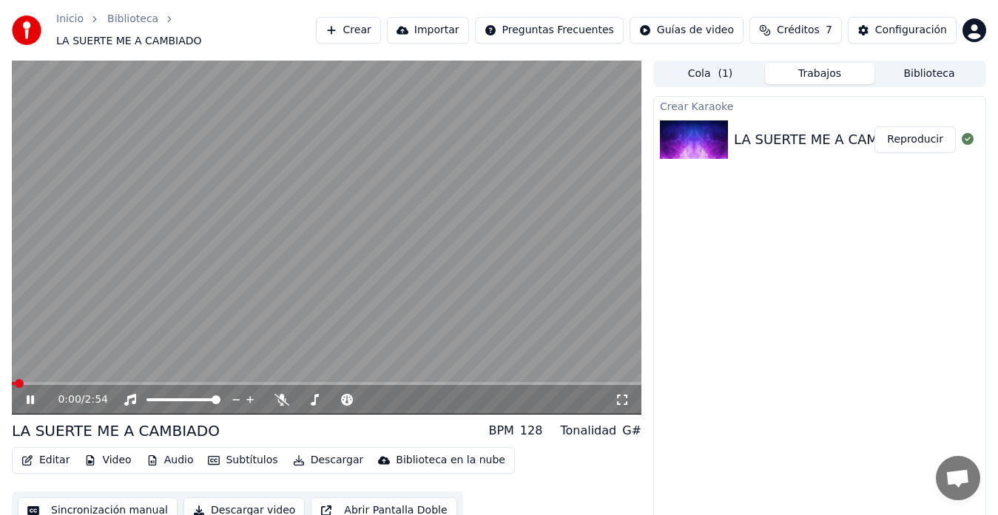
click at [87, 382] on span at bounding box center [326, 383] width 629 height 3
click at [209, 288] on video at bounding box center [326, 238] width 629 height 354
click at [66, 452] on button "Editar" at bounding box center [46, 460] width 60 height 21
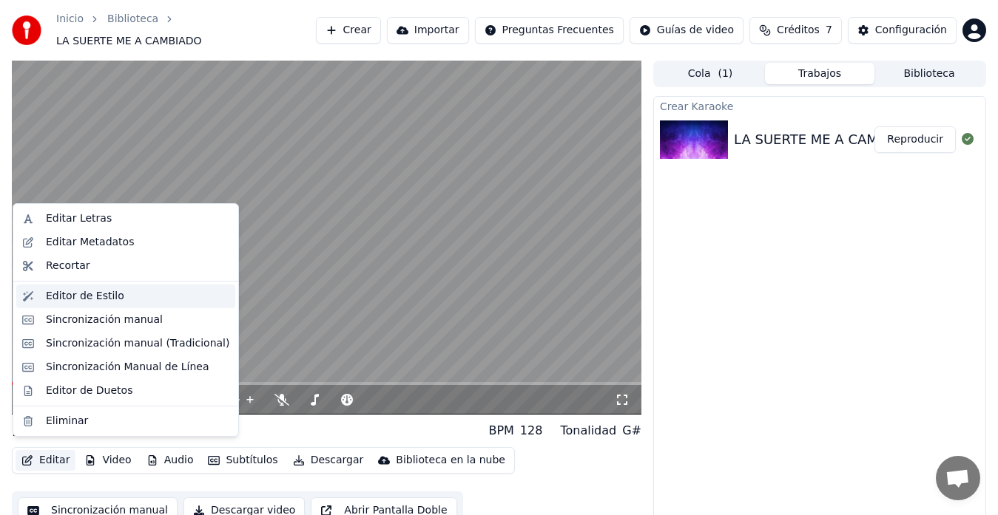
click at [136, 299] on div "Editor de Estilo" at bounding box center [137, 296] width 183 height 15
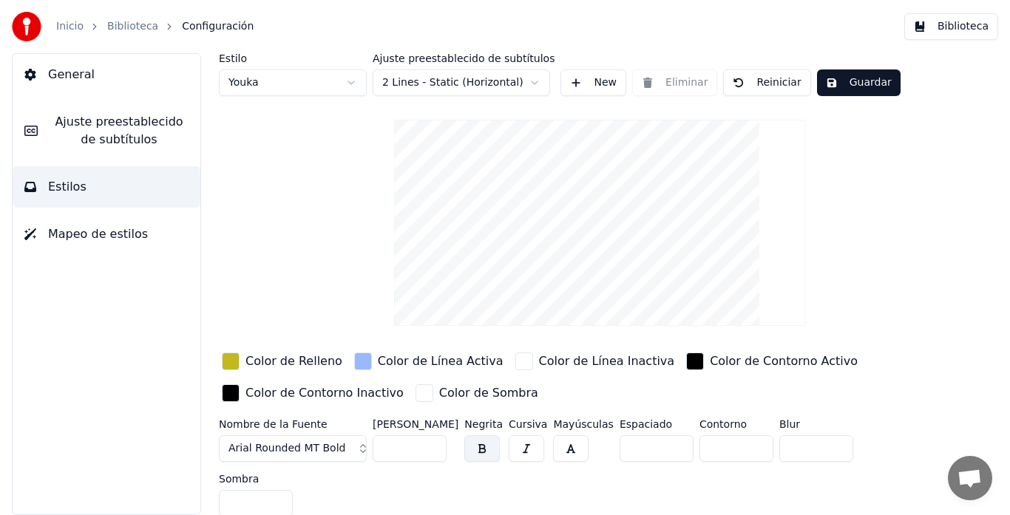
click at [266, 364] on div "Color de Relleno" at bounding box center [294, 362] width 97 height 18
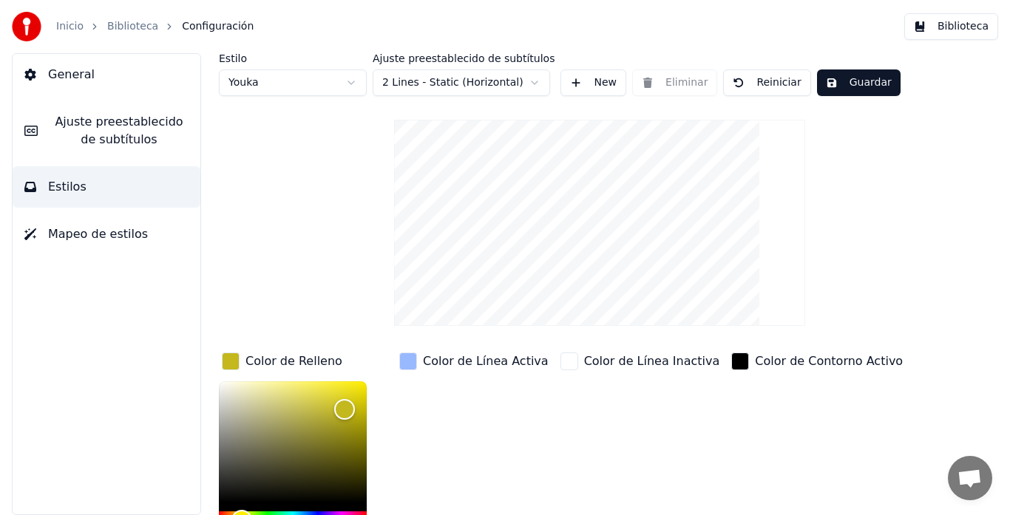
scroll to position [149, 0]
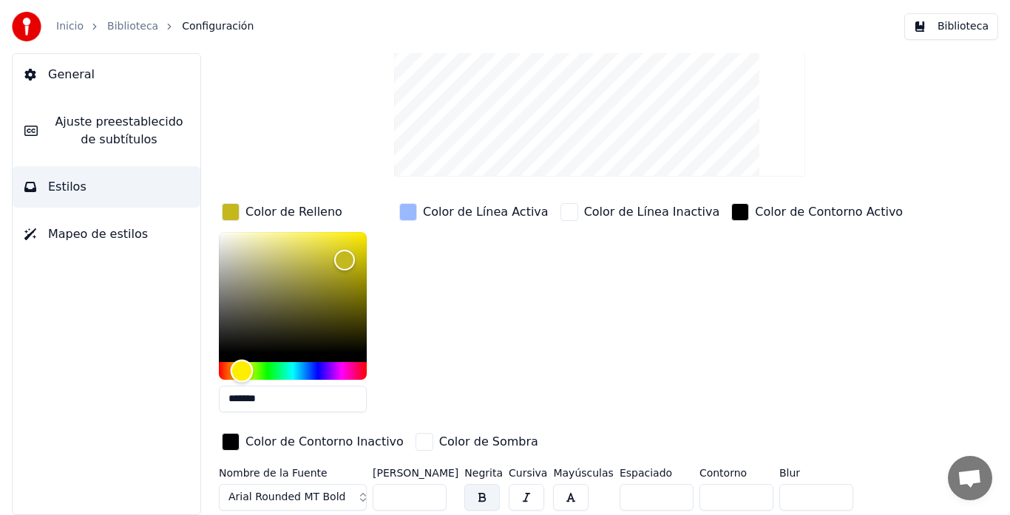
type input "*******"
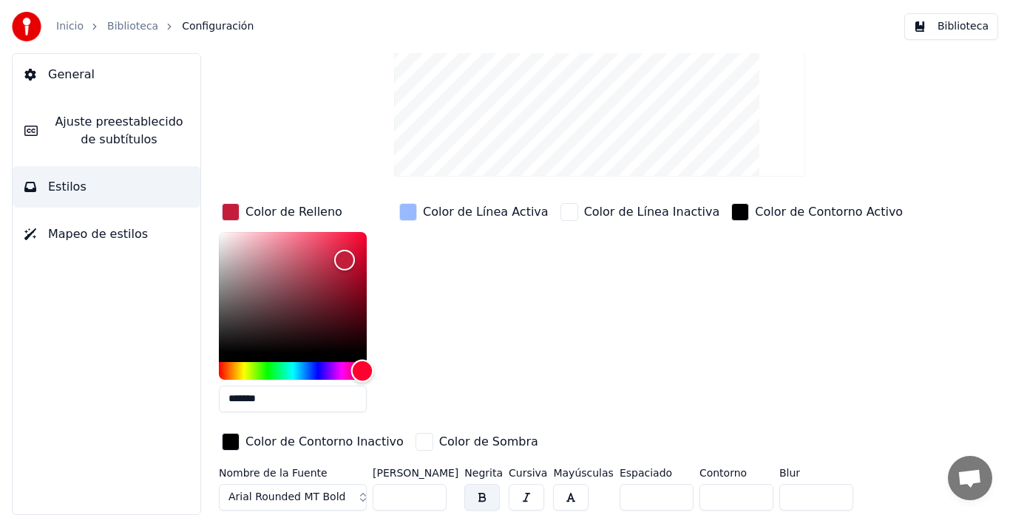
click at [362, 373] on div "Hue" at bounding box center [293, 371] width 148 height 18
click at [411, 213] on div "button" at bounding box center [408, 212] width 18 height 18
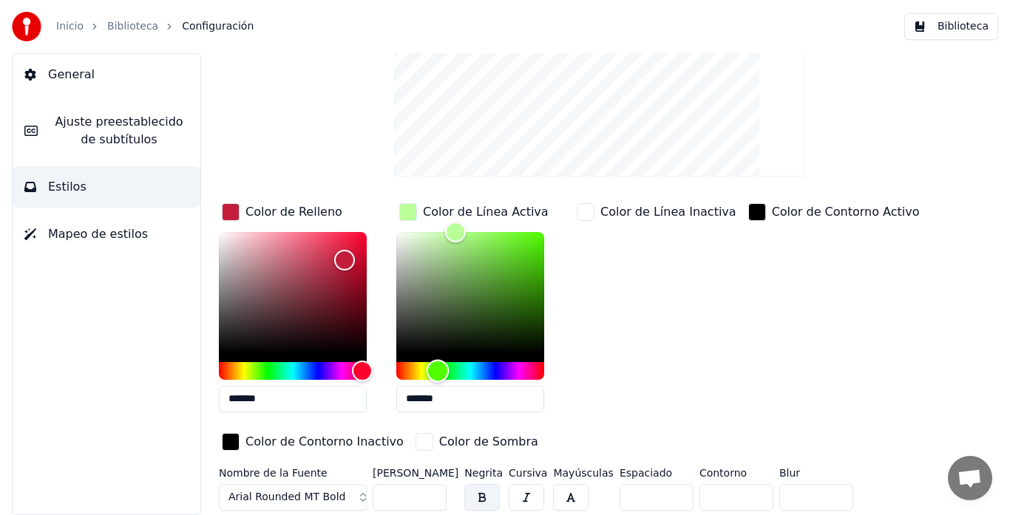
click at [440, 371] on div "Hue" at bounding box center [470, 371] width 148 height 18
drag, startPoint x: 486, startPoint y: 234, endPoint x: 476, endPoint y: 231, distance: 9.9
click at [476, 232] on div "Color" at bounding box center [470, 292] width 148 height 121
drag, startPoint x: 475, startPoint y: 231, endPoint x: 427, endPoint y: 229, distance: 48.1
click at [427, 229] on div "Color" at bounding box center [427, 231] width 23 height 23
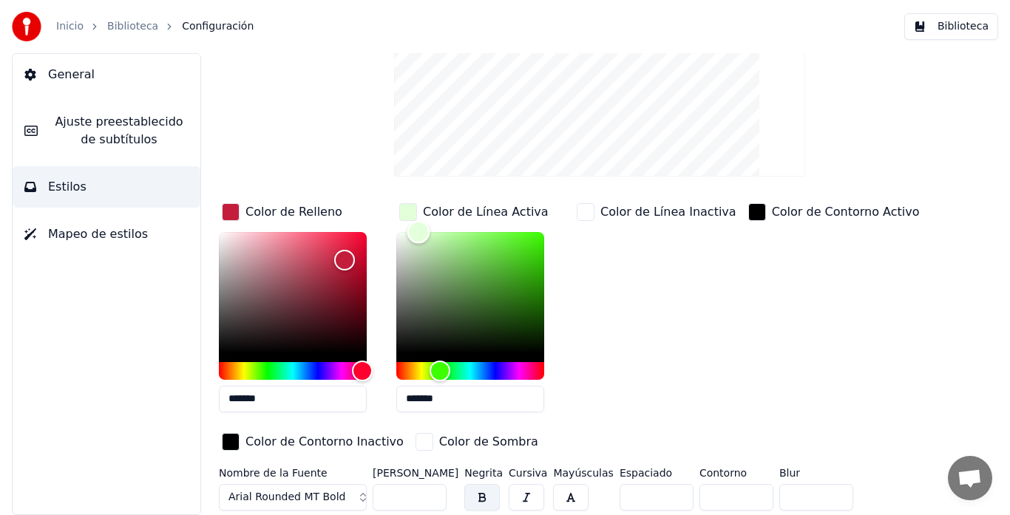
drag, startPoint x: 427, startPoint y: 230, endPoint x: 419, endPoint y: 230, distance: 8.9
click at [419, 230] on div "Color" at bounding box center [418, 231] width 23 height 23
drag, startPoint x: 419, startPoint y: 231, endPoint x: 426, endPoint y: 235, distance: 7.6
click at [427, 235] on div "Color" at bounding box center [427, 236] width 23 height 23
type input "*******"
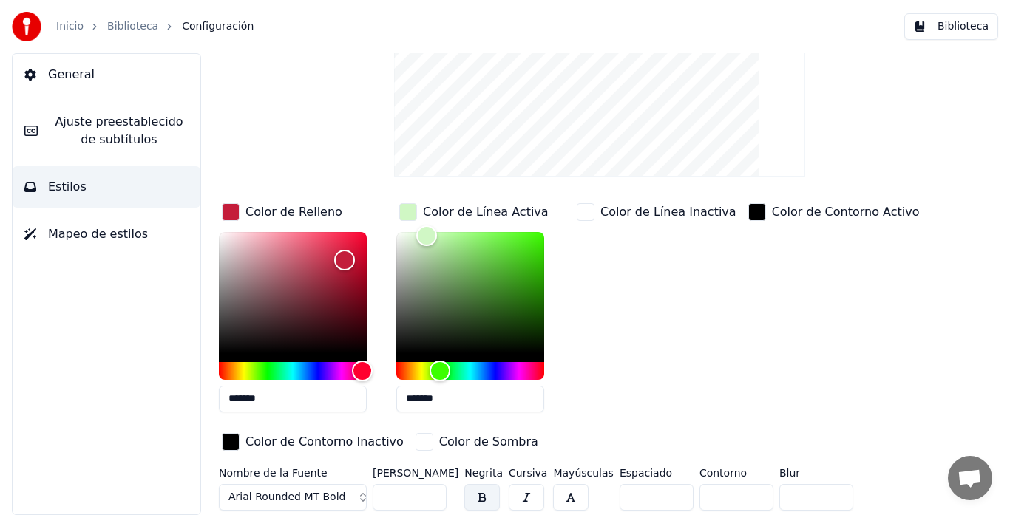
click at [330, 498] on span "Arial Rounded MT Bold" at bounding box center [287, 497] width 117 height 15
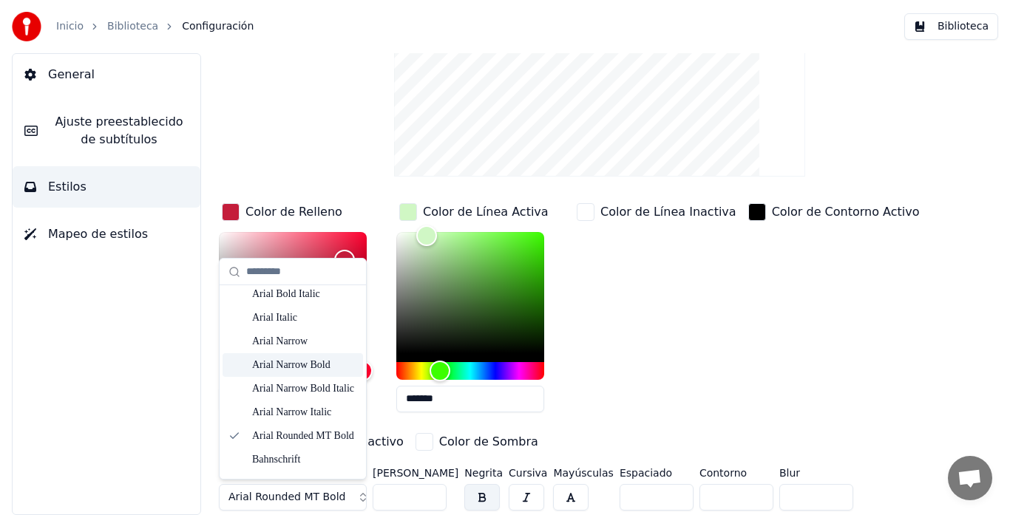
scroll to position [296, 0]
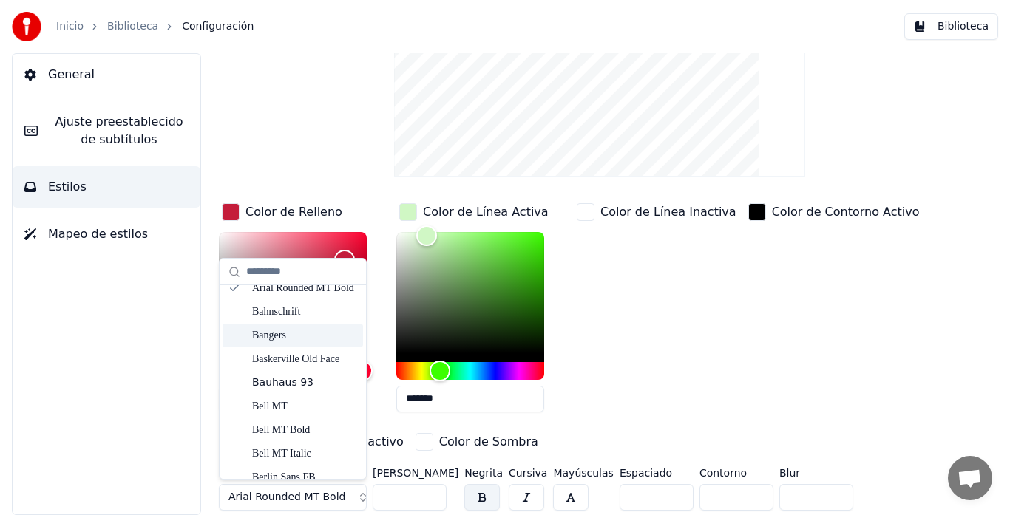
click at [287, 334] on div "Bangers" at bounding box center [304, 335] width 105 height 15
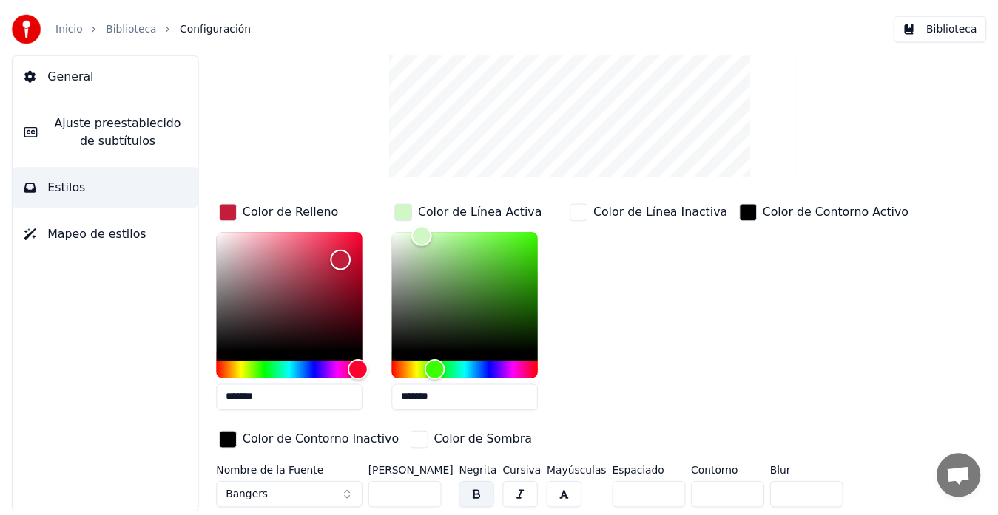
scroll to position [0, 0]
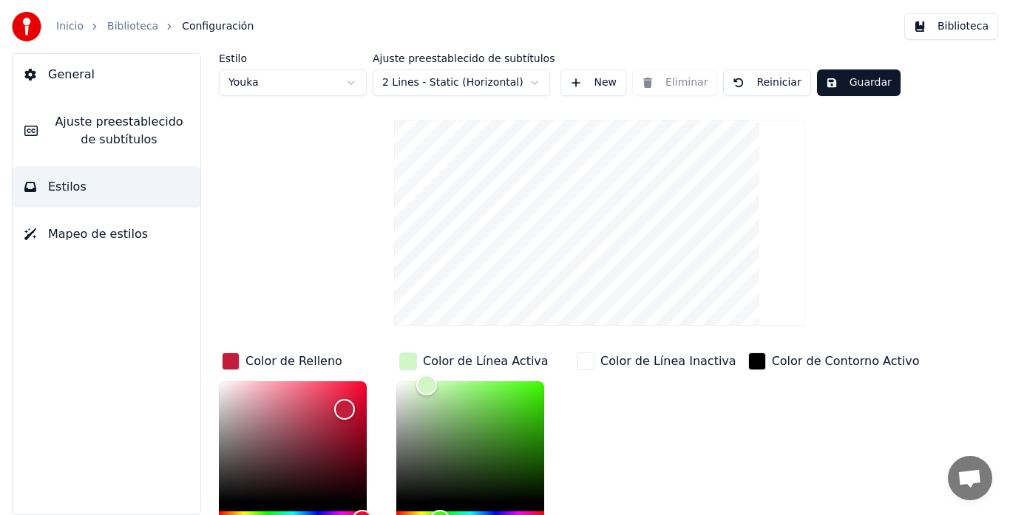
click at [852, 75] on button "Guardar" at bounding box center [859, 83] width 84 height 27
click at [850, 79] on button "Hecho" at bounding box center [854, 83] width 74 height 27
click at [122, 32] on link "Biblioteca" at bounding box center [132, 26] width 51 height 15
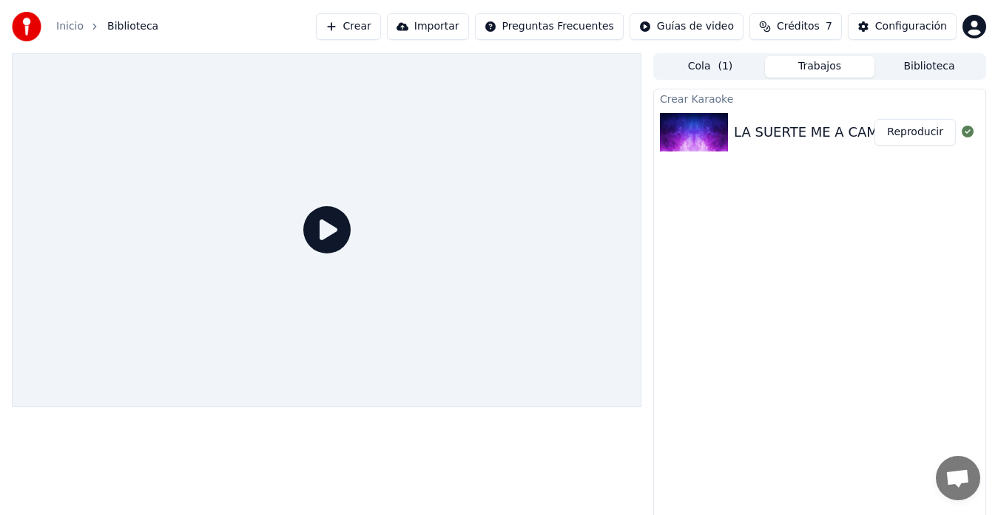
click at [783, 126] on div "LA SUERTE ME A CAMBIADO" at bounding box center [827, 132] width 187 height 21
click at [918, 130] on button "Reproducir" at bounding box center [914, 132] width 81 height 27
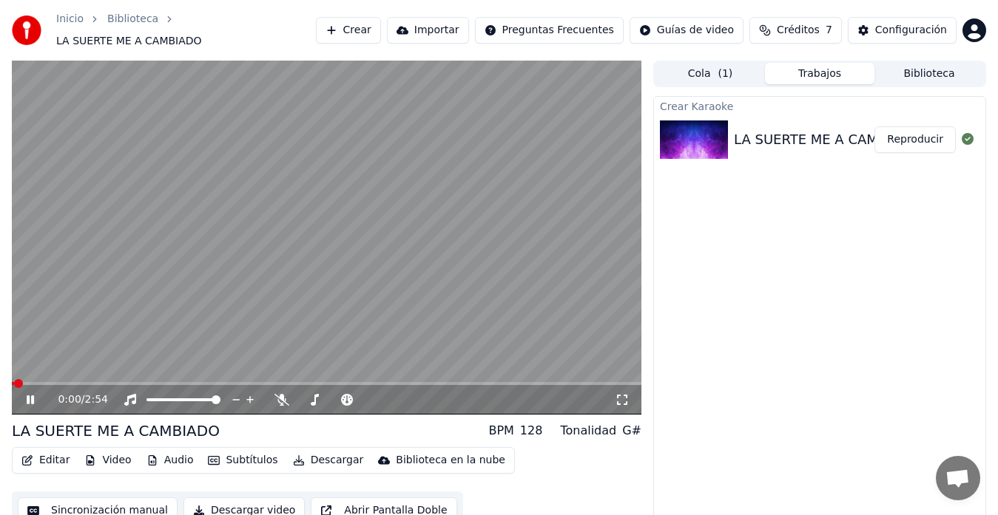
click at [48, 373] on video at bounding box center [326, 238] width 629 height 354
click at [59, 373] on video at bounding box center [326, 238] width 629 height 354
click at [55, 385] on div "0:01 / 2:54" at bounding box center [326, 400] width 629 height 30
click at [55, 382] on span at bounding box center [326, 383] width 629 height 3
click at [54, 382] on span at bounding box center [34, 383] width 44 height 3
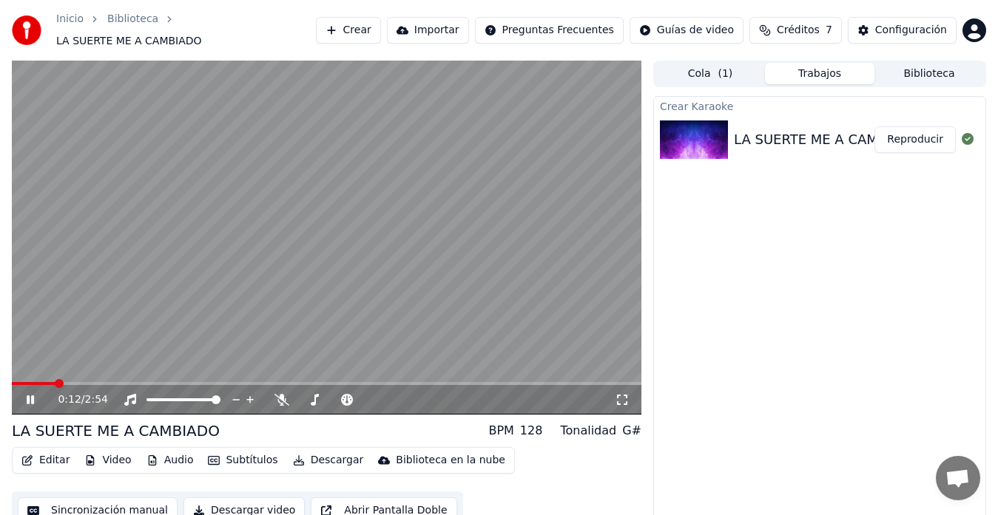
click at [78, 369] on video at bounding box center [326, 238] width 629 height 354
click at [107, 382] on span at bounding box center [326, 383] width 629 height 3
click at [223, 296] on video at bounding box center [326, 238] width 629 height 354
click at [302, 271] on video at bounding box center [326, 238] width 629 height 354
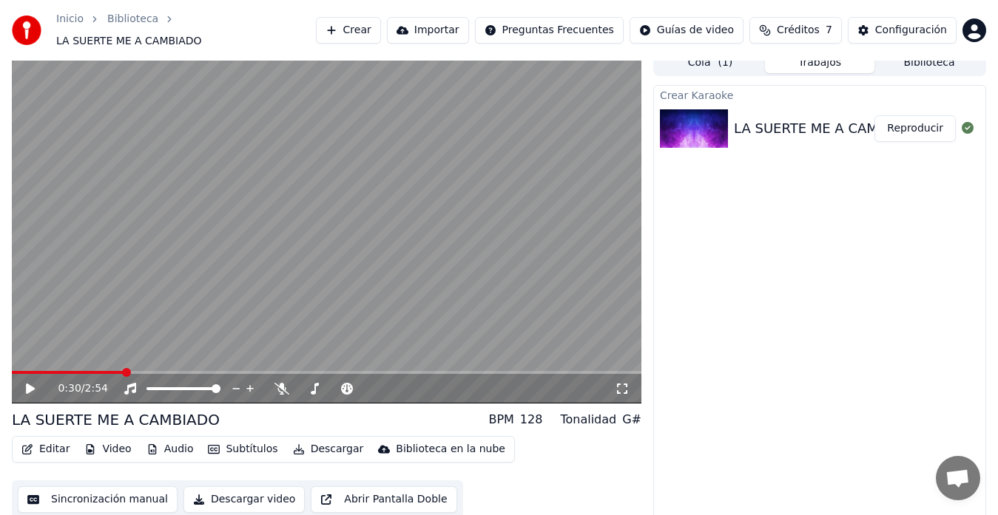
click at [118, 452] on button "Video" at bounding box center [107, 449] width 58 height 21
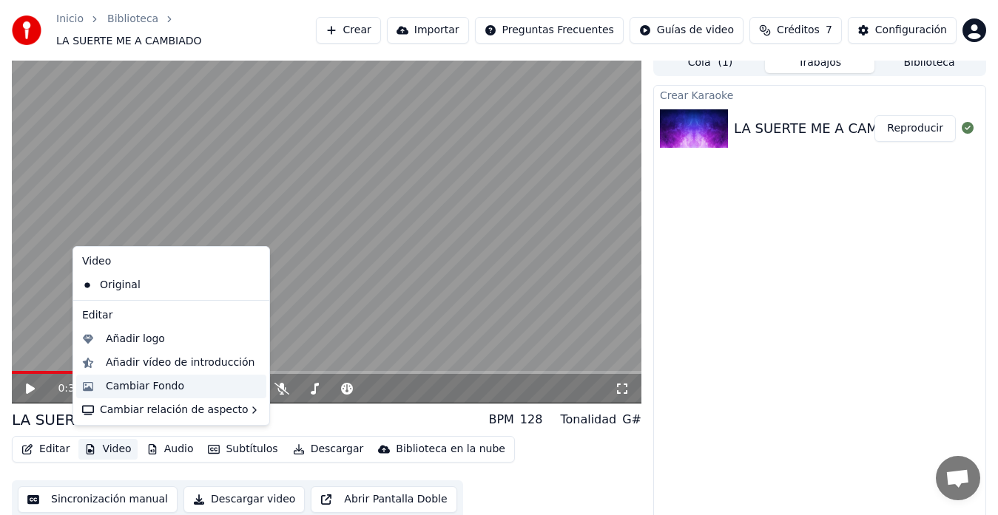
click at [165, 387] on div "Cambiar Fondo" at bounding box center [145, 386] width 78 height 15
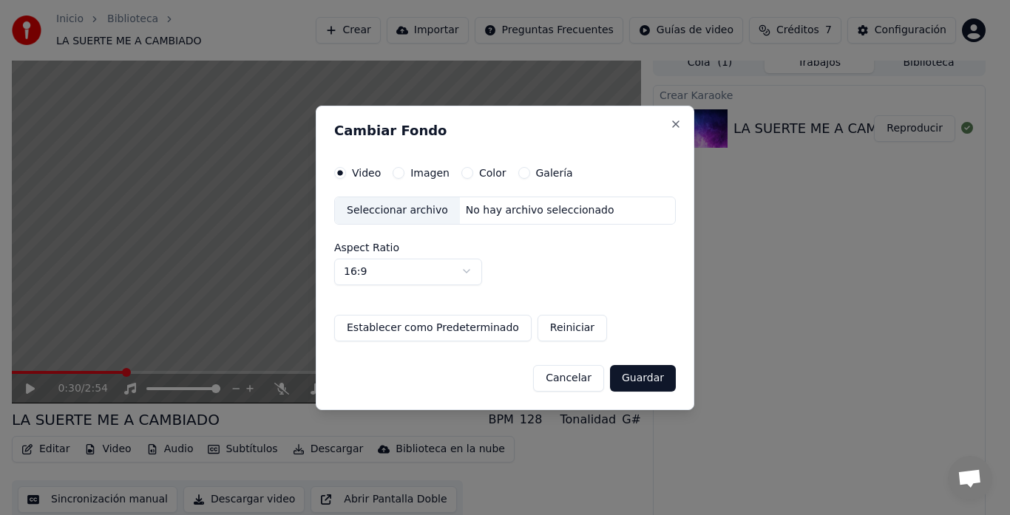
click at [394, 217] on div "Seleccionar archivo" at bounding box center [397, 210] width 125 height 27
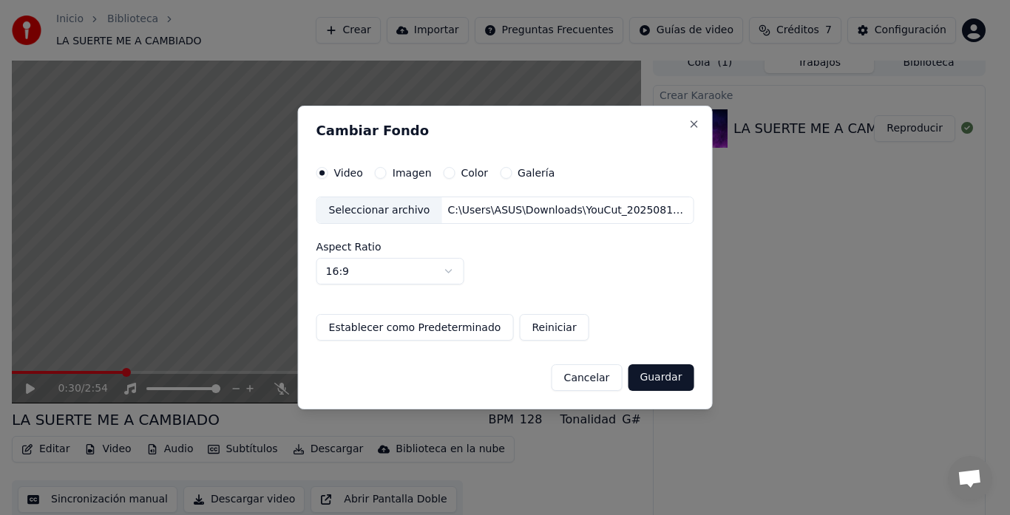
click at [662, 379] on button "Guardar" at bounding box center [661, 378] width 66 height 27
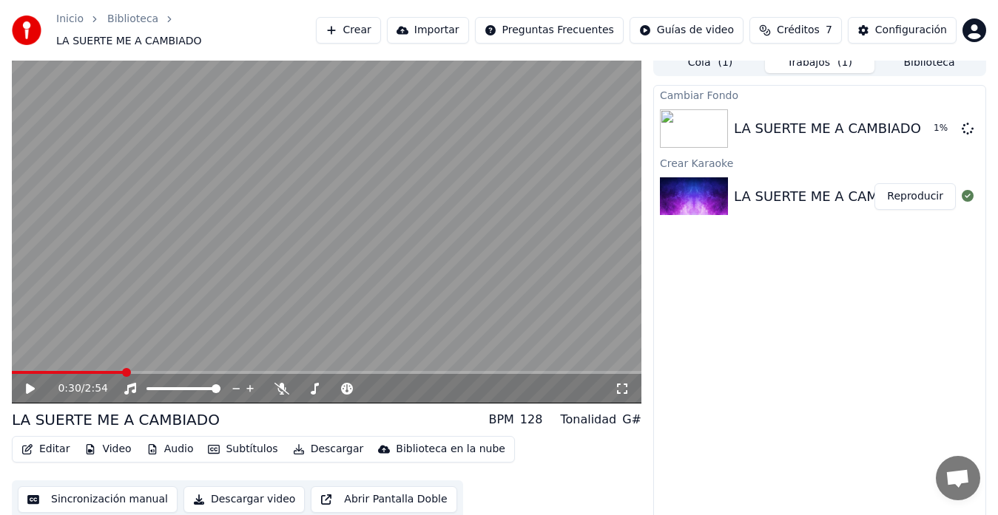
click at [203, 275] on video at bounding box center [326, 227] width 629 height 354
click at [200, 279] on video at bounding box center [326, 227] width 629 height 354
click at [927, 118] on button "Reproducir" at bounding box center [914, 128] width 81 height 27
click at [297, 233] on video at bounding box center [326, 227] width 629 height 354
click at [295, 224] on video at bounding box center [326, 227] width 629 height 354
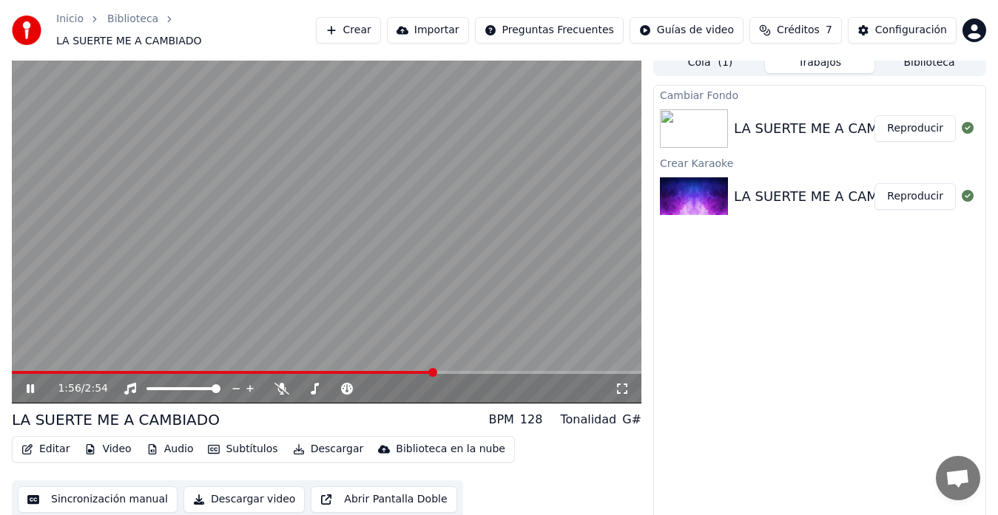
click at [294, 226] on video at bounding box center [326, 227] width 629 height 354
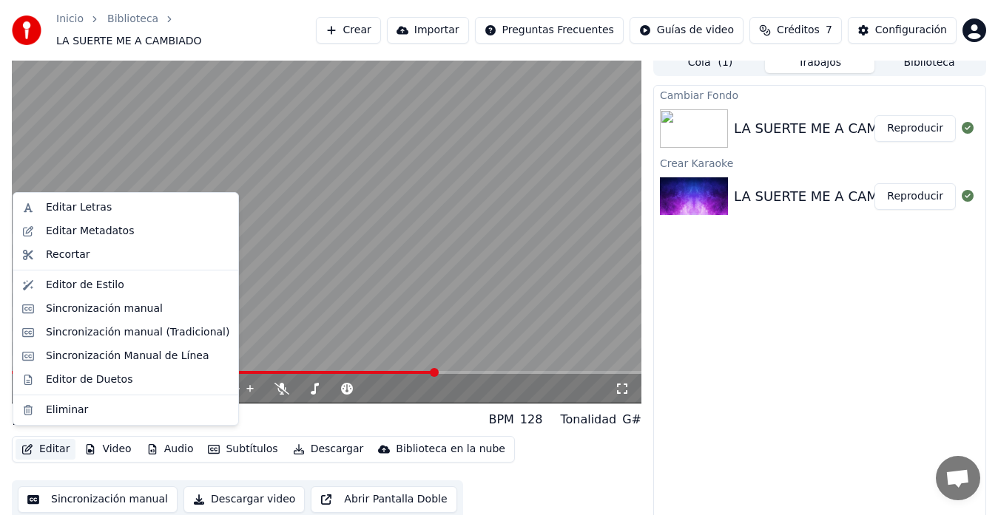
click at [61, 444] on button "Editar" at bounding box center [46, 449] width 60 height 21
click at [112, 311] on div "Sincronización manual" at bounding box center [104, 309] width 117 height 15
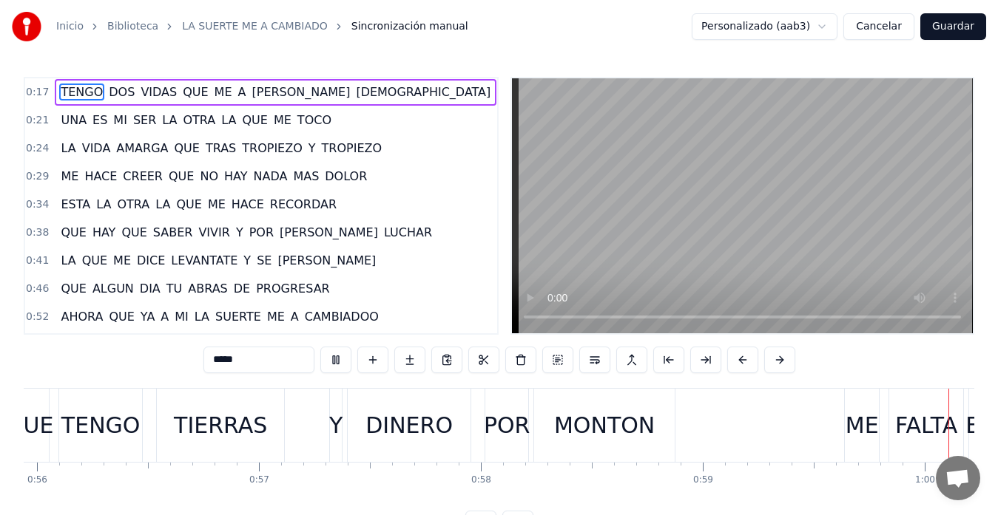
scroll to position [0, 13234]
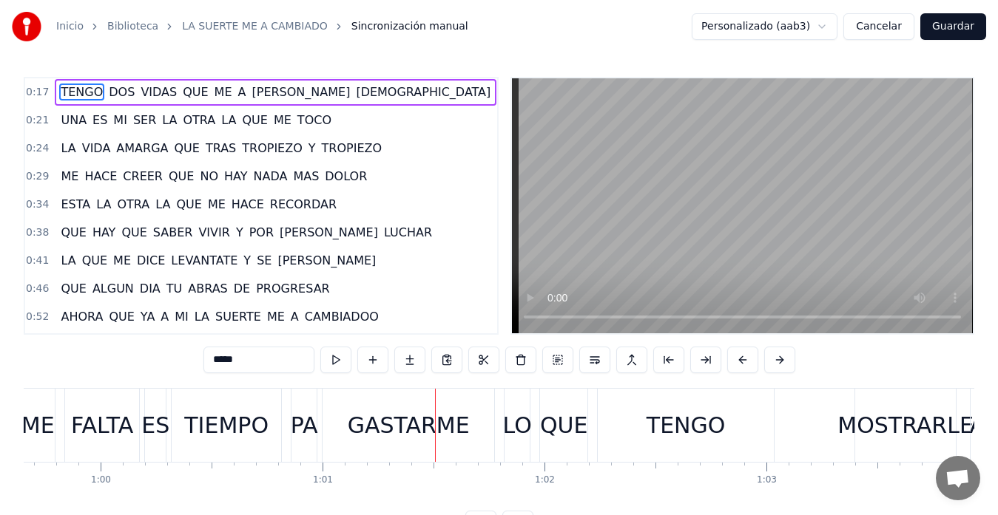
click at [941, 21] on button "Guardar" at bounding box center [953, 26] width 66 height 27
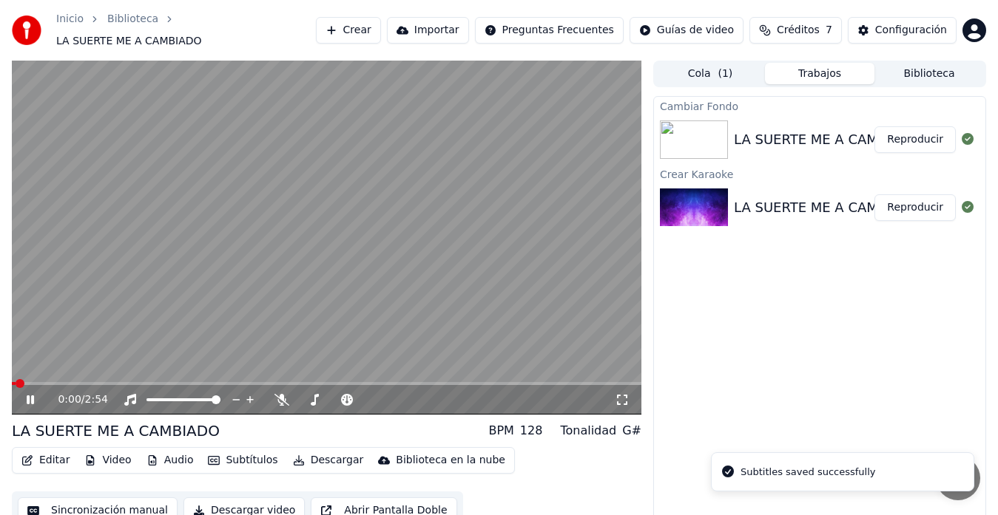
click at [259, 240] on video at bounding box center [326, 238] width 629 height 354
click at [334, 458] on button "Descargar" at bounding box center [328, 460] width 83 height 21
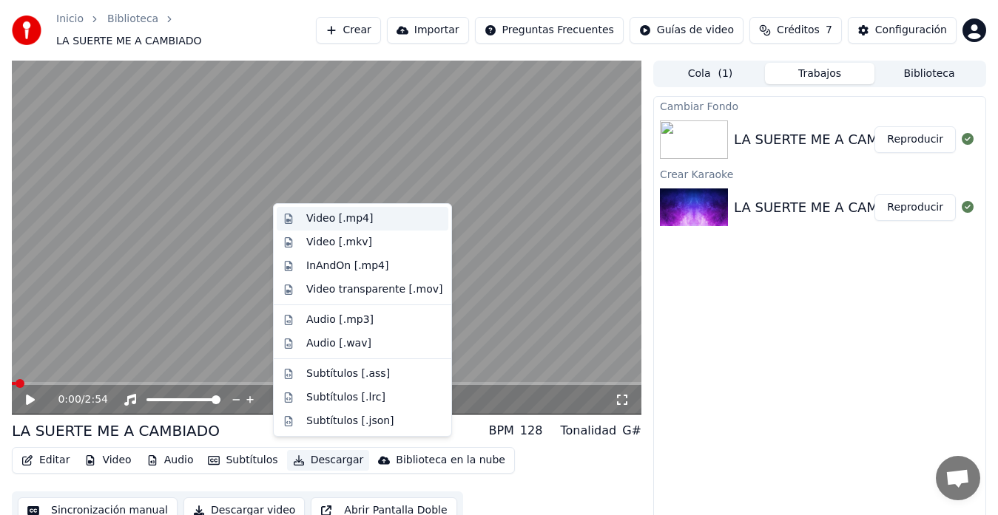
click at [371, 215] on div "Video [.mp4]" at bounding box center [374, 218] width 136 height 15
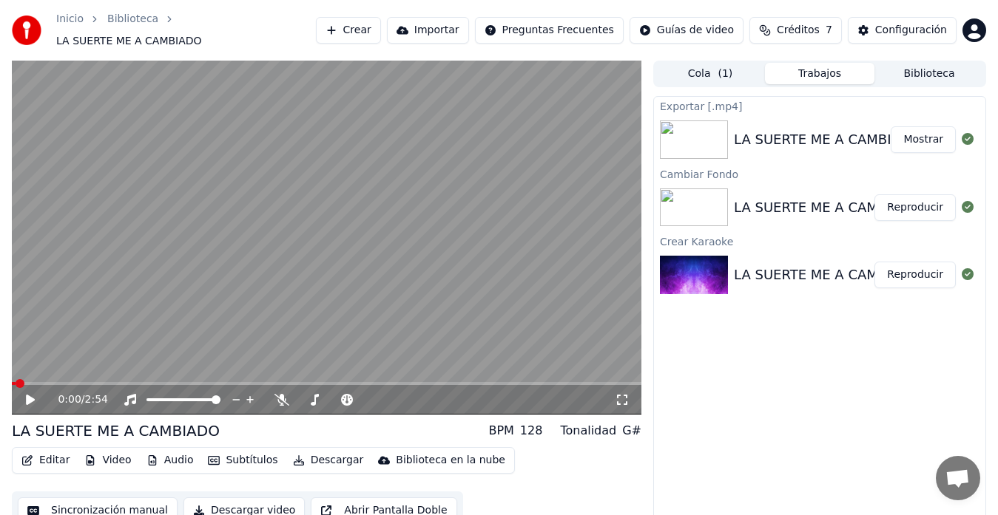
click at [921, 137] on button "Mostrar" at bounding box center [922, 139] width 65 height 27
